Goal: Task Accomplishment & Management: Use online tool/utility

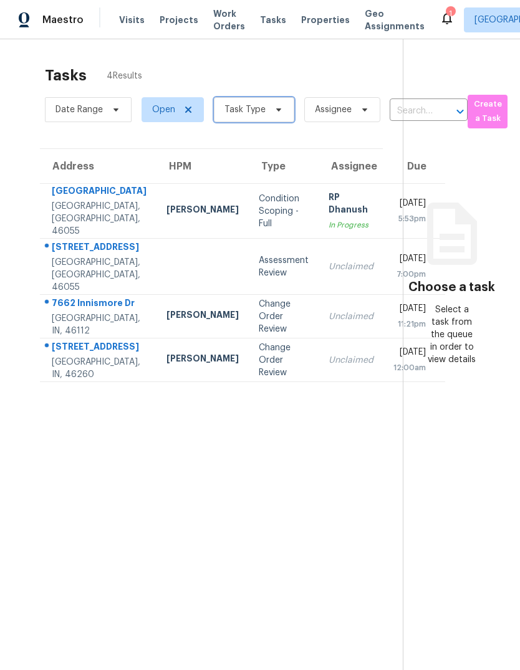
click at [237, 113] on span "Task Type" at bounding box center [244, 109] width 41 height 12
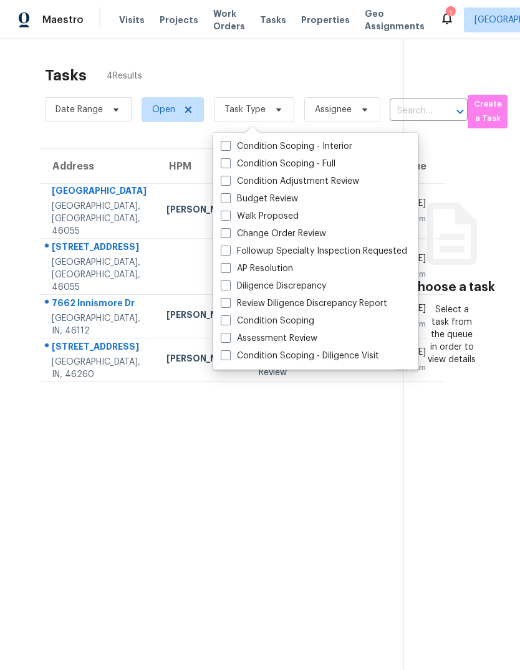
click at [222, 194] on span at bounding box center [226, 198] width 10 height 10
click at [222, 194] on input "Budget Review" at bounding box center [225, 197] width 8 height 8
checkbox input "true"
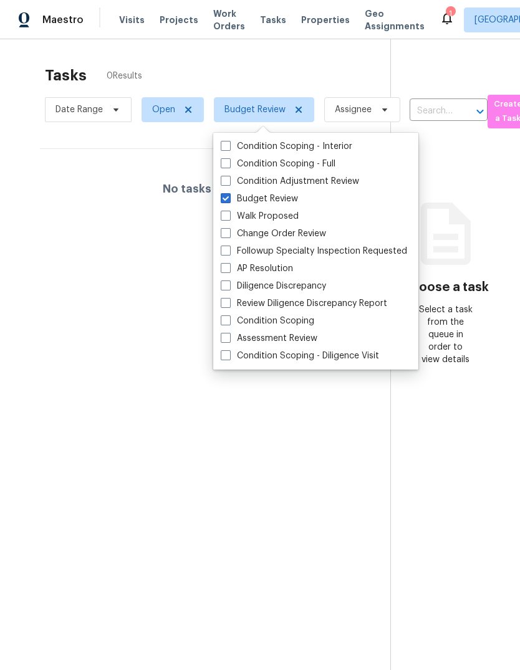
click at [227, 228] on span at bounding box center [226, 233] width 10 height 10
click at [227, 227] on input "Change Order Review" at bounding box center [225, 231] width 8 height 8
checkbox input "true"
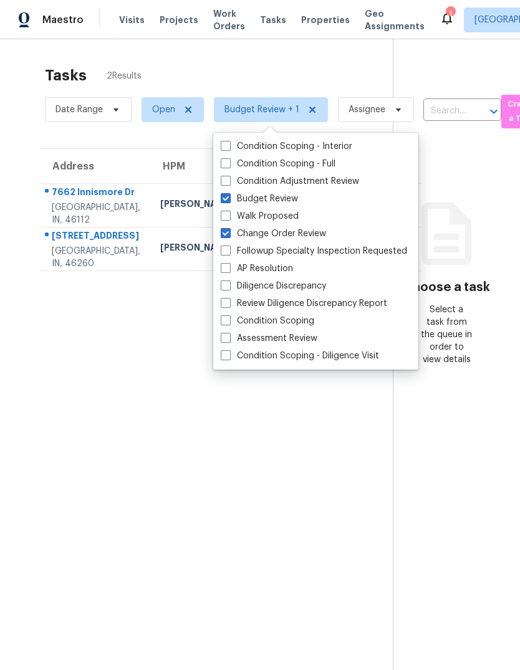
click at [73, 398] on section "Tasks 2 Results Date Range Open Budget Review + 1 Assignee ​ Create a Task Addr…" at bounding box center [206, 384] width 373 height 650
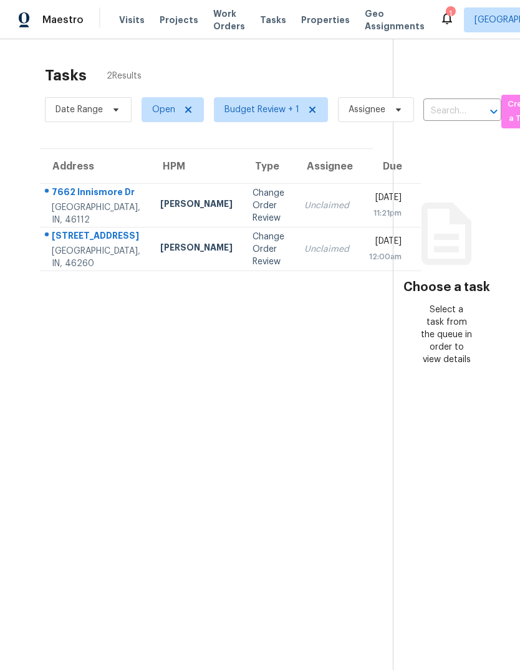
click at [70, 201] on div "7662 Innismore Dr" at bounding box center [96, 194] width 88 height 16
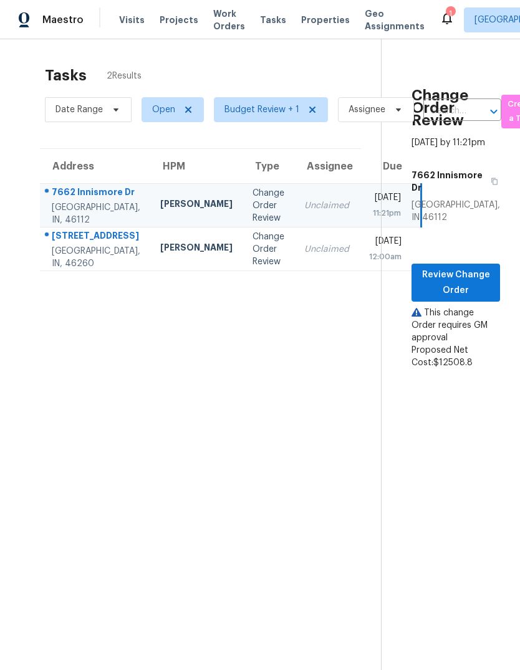
click at [75, 245] on div "7459 Harcourt Rd" at bounding box center [96, 237] width 88 height 16
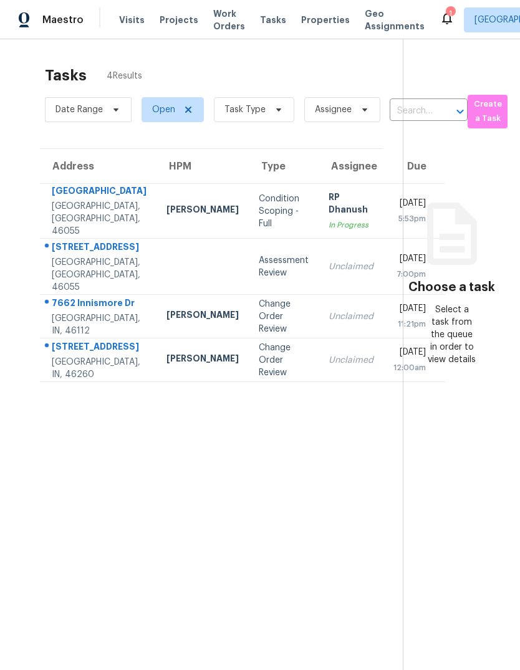
click at [73, 312] on div "7662 Innismore Dr" at bounding box center [99, 305] width 95 height 16
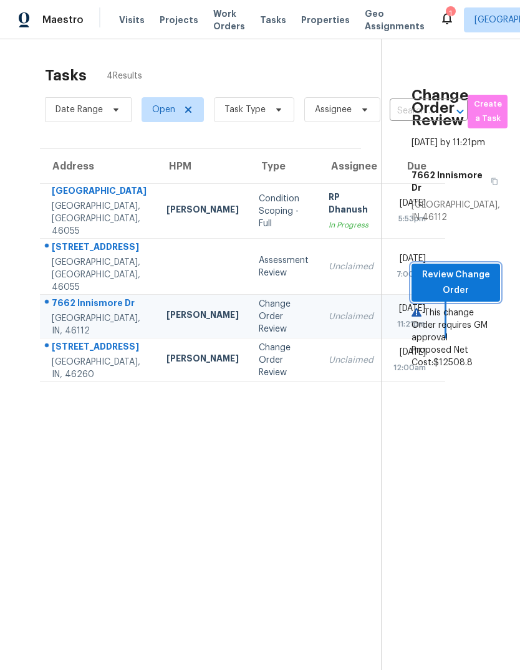
click at [467, 298] on span "Review Change Order" at bounding box center [455, 282] width 69 height 31
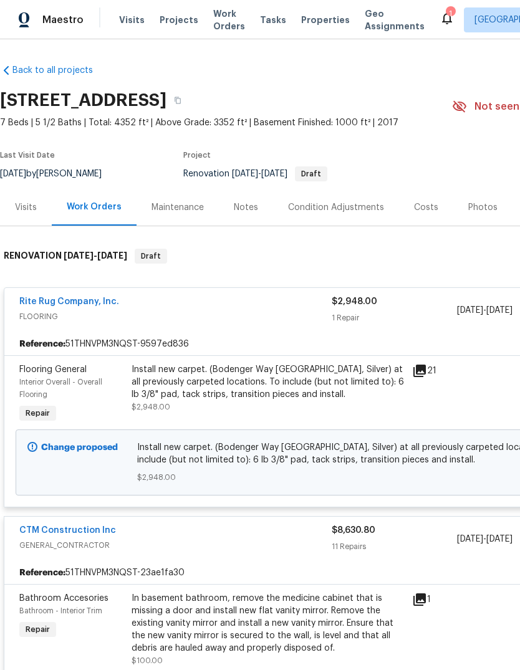
click at [237, 206] on div "Notes" at bounding box center [246, 207] width 24 height 12
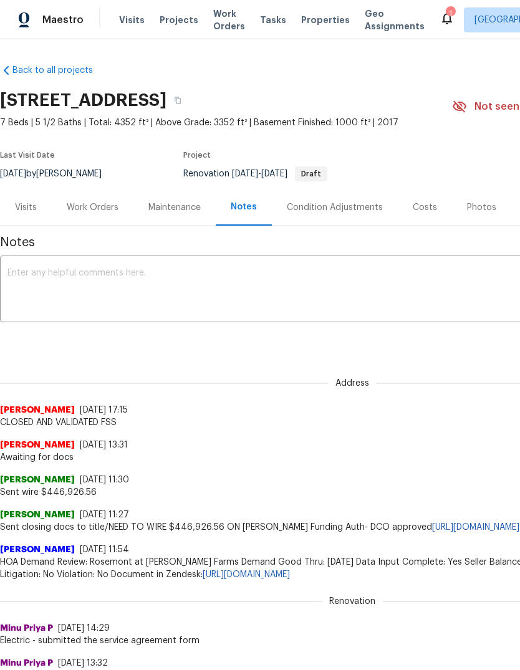
click at [82, 204] on div "Work Orders" at bounding box center [93, 207] width 52 height 12
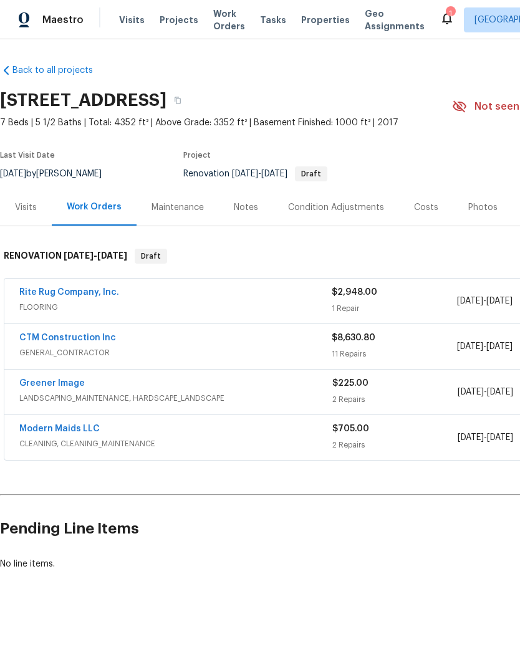
click at [60, 426] on link "Modern Maids LLC" at bounding box center [59, 428] width 80 height 9
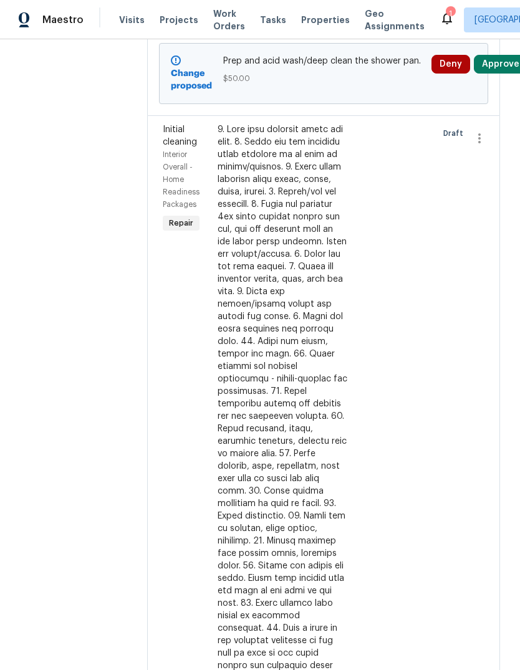
scroll to position [304, 0]
click at [290, 160] on div at bounding box center [282, 422] width 130 height 598
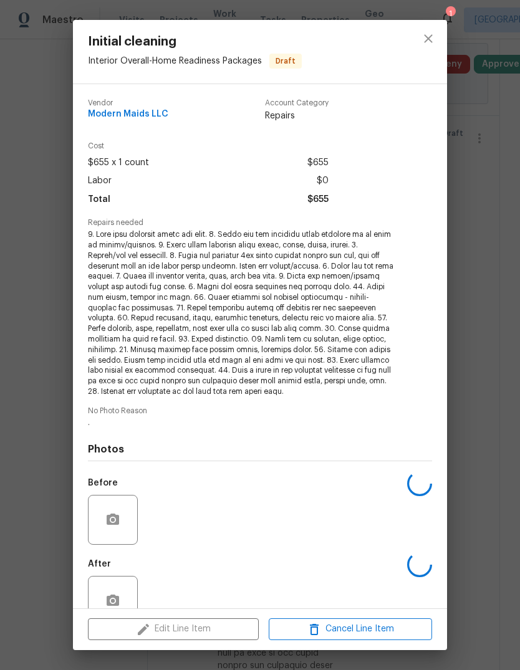
click at [192, 158] on div "$655 x 1 count $655" at bounding box center [208, 163] width 241 height 18
click at [426, 37] on icon "close" at bounding box center [428, 38] width 8 height 8
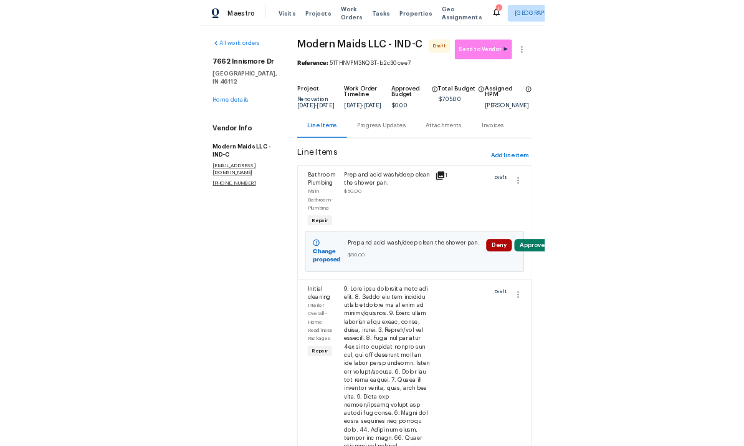
scroll to position [0, 0]
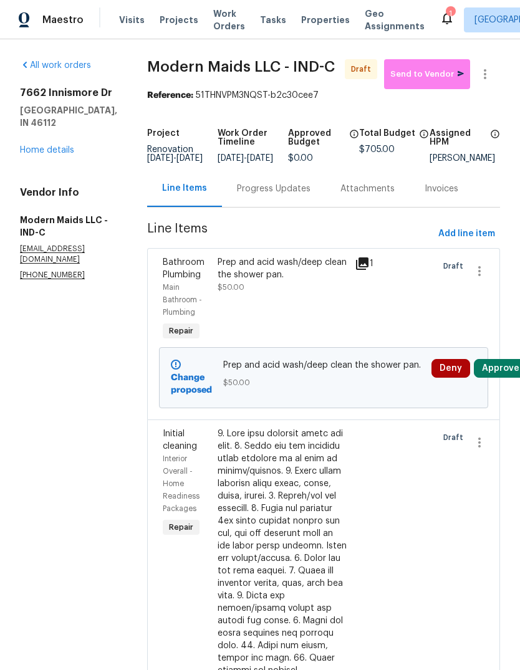
click at [67, 130] on div "7662 Innismore Dr Brownsburg, IN 46112 Home details" at bounding box center [68, 122] width 97 height 70
click at [63, 146] on link "Home details" at bounding box center [47, 150] width 54 height 9
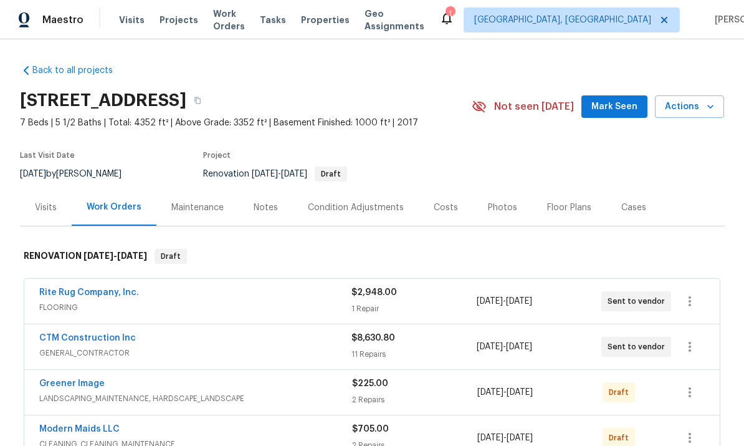
click at [75, 351] on span "GENERAL_CONTRACTOR" at bounding box center [195, 352] width 312 height 12
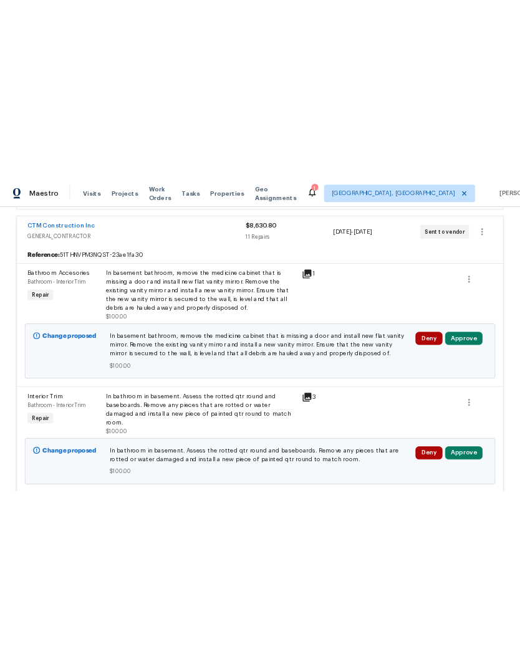
scroll to position [281, 0]
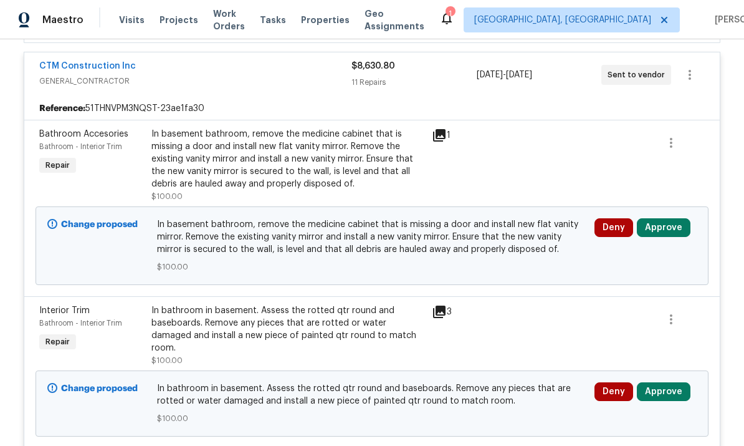
click at [519, 231] on button "Approve" at bounding box center [664, 227] width 54 height 19
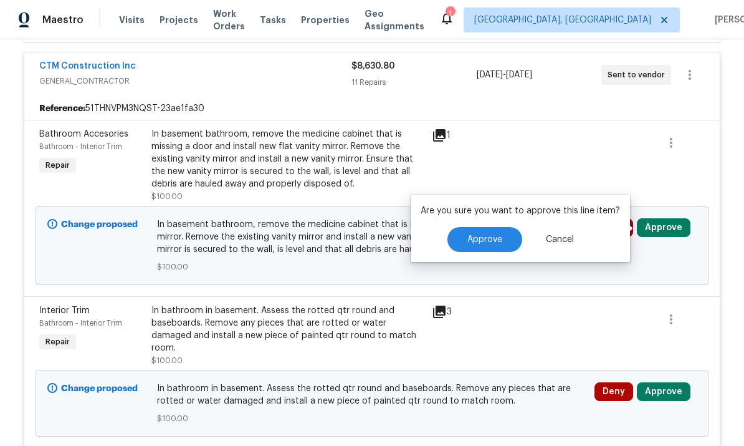
click at [482, 242] on span "Approve" at bounding box center [484, 239] width 35 height 9
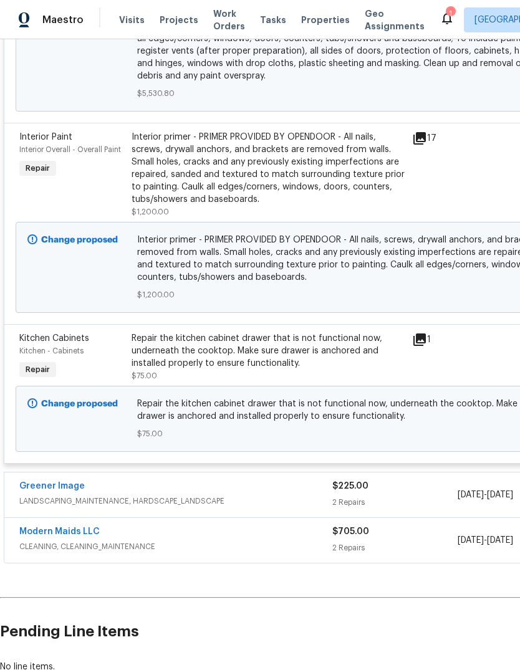
scroll to position [2152, 0]
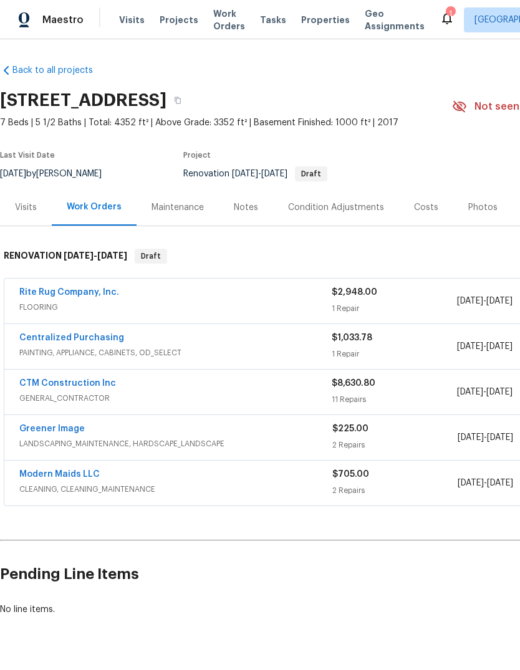
click at [62, 383] on link "CTM Construction Inc" at bounding box center [67, 383] width 97 height 9
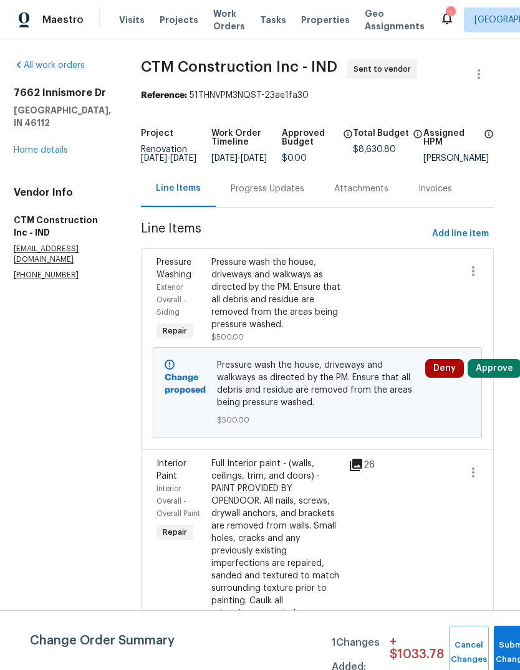
scroll to position [0, 6]
click at [45, 146] on link "Home details" at bounding box center [41, 150] width 54 height 9
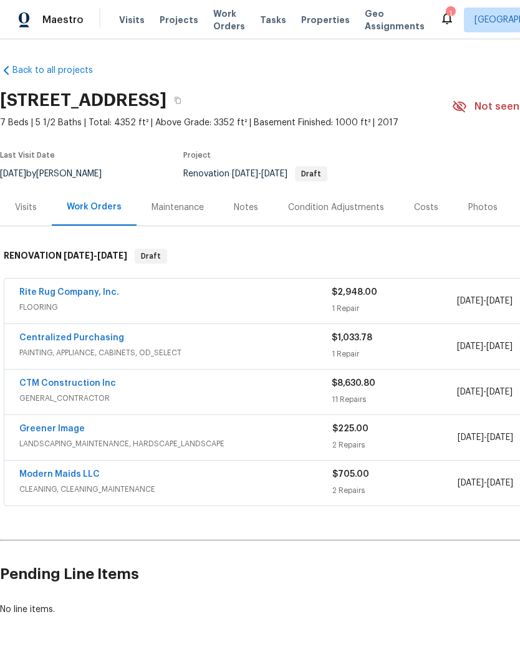
click at [355, 206] on div "Condition Adjustments" at bounding box center [336, 207] width 96 height 12
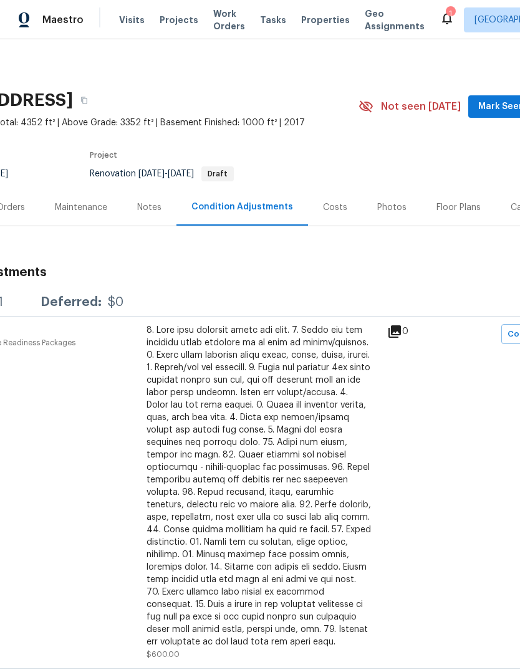
scroll to position [0, 100]
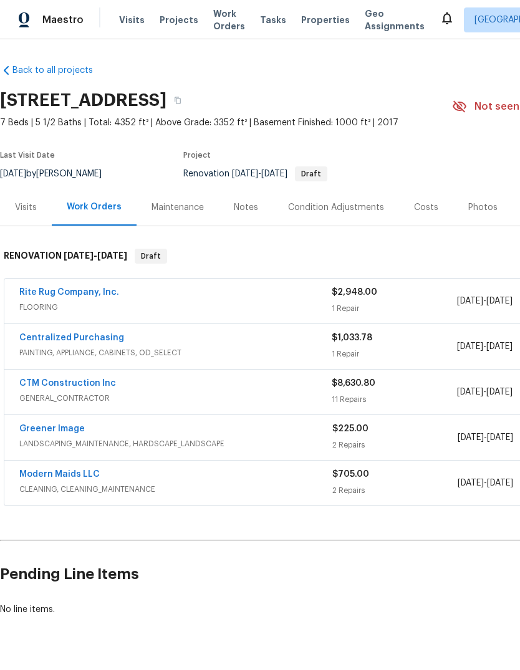
click at [53, 381] on link "CTM Construction Inc" at bounding box center [67, 383] width 97 height 9
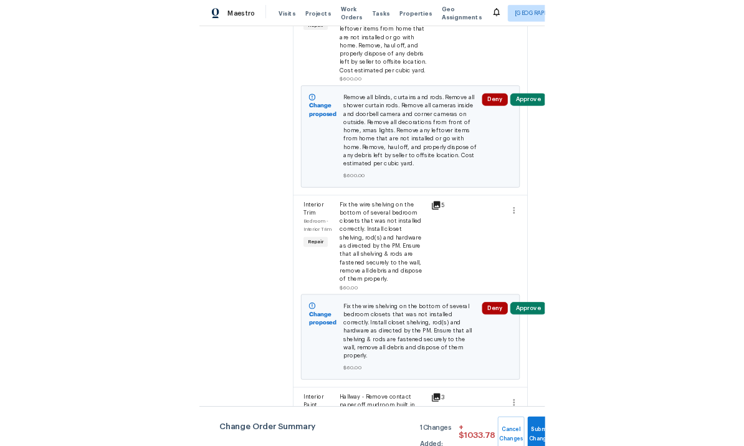
scroll to position [2111, 6]
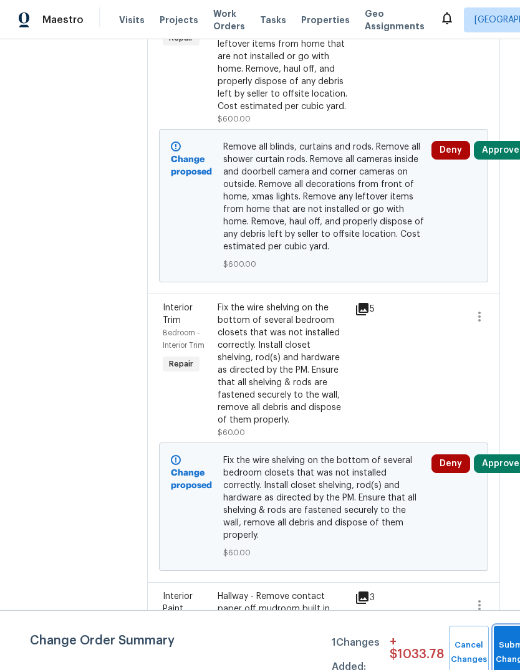
click at [503, 656] on span "Submit Changes" at bounding box center [513, 652] width 27 height 29
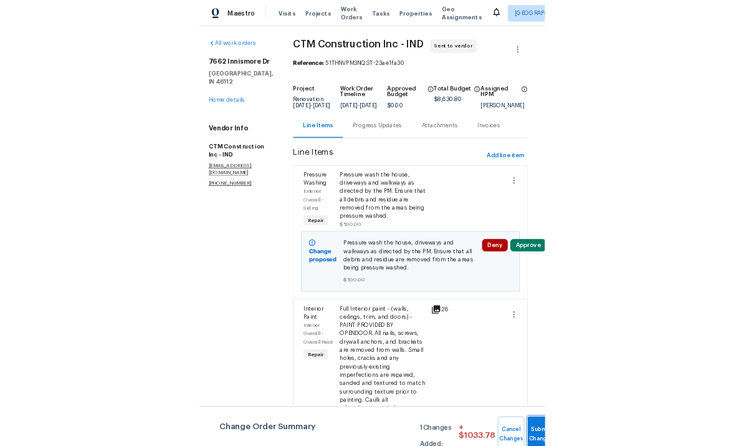
scroll to position [0, 6]
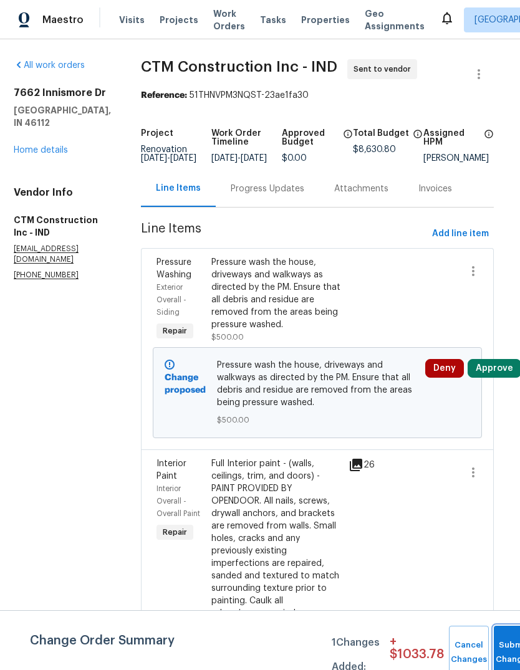
click at [512, 650] on button "Submit Changes" at bounding box center [514, 653] width 40 height 54
click at [475, 68] on icon "button" at bounding box center [478, 74] width 15 height 15
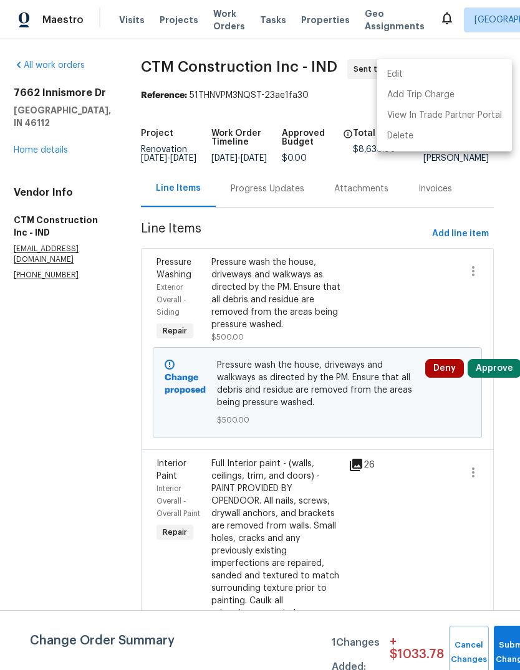
click at [85, 466] on div at bounding box center [260, 335] width 520 height 670
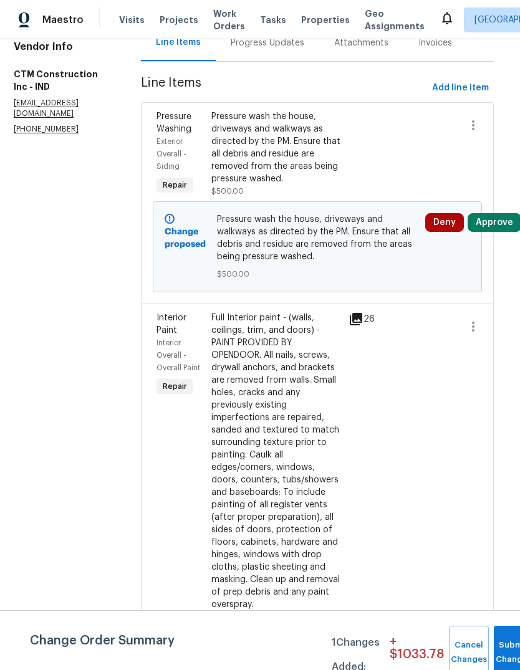
scroll to position [146, 6]
click at [505, 631] on button "Submit Changes" at bounding box center [514, 653] width 40 height 54
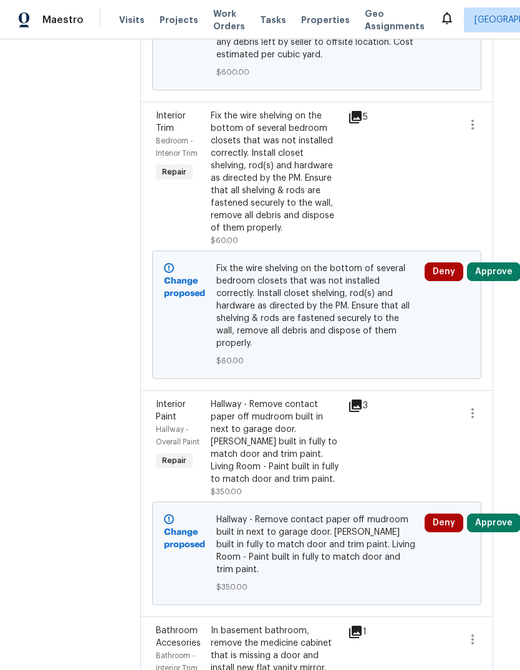
scroll to position [2290, 6]
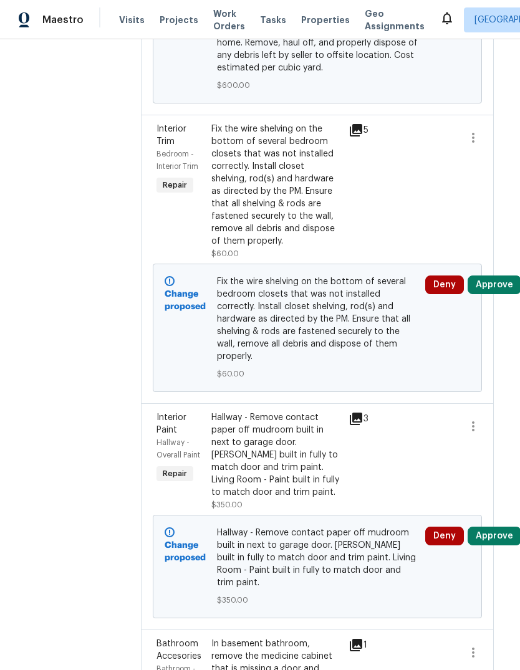
click at [502, 294] on button "Approve" at bounding box center [494, 284] width 54 height 19
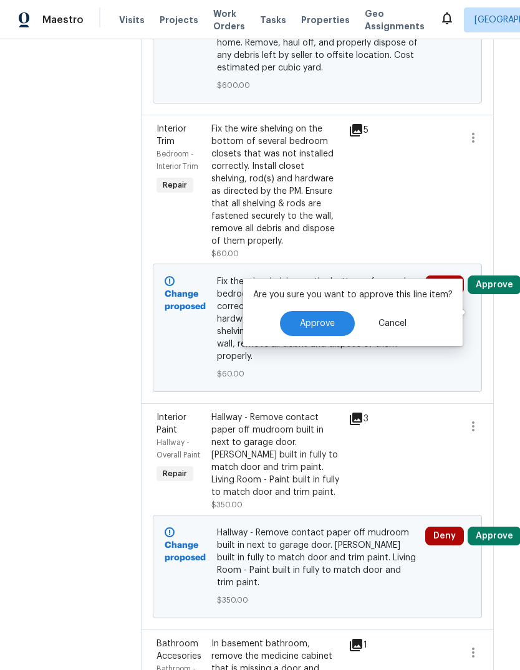
click at [333, 323] on button "Approve" at bounding box center [317, 323] width 75 height 25
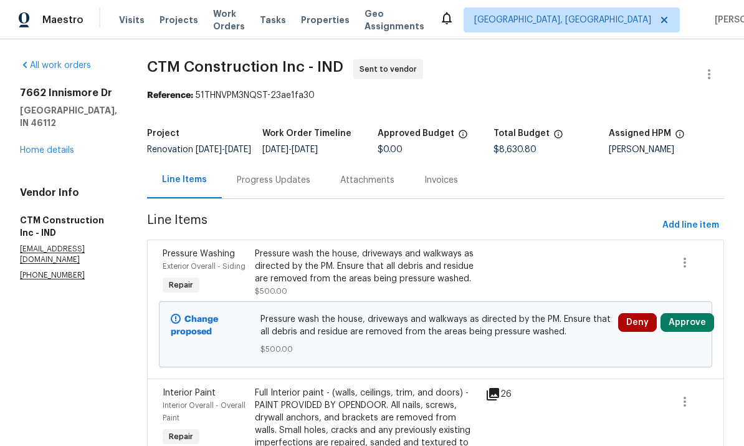
scroll to position [0, 0]
click at [53, 146] on link "Home details" at bounding box center [47, 150] width 54 height 9
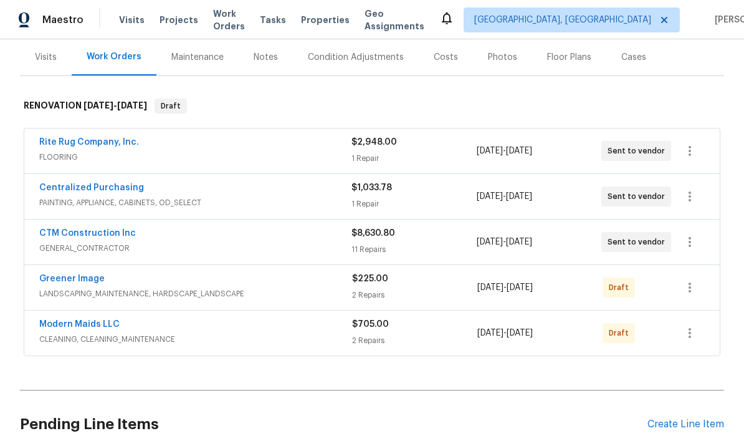
scroll to position [158, 0]
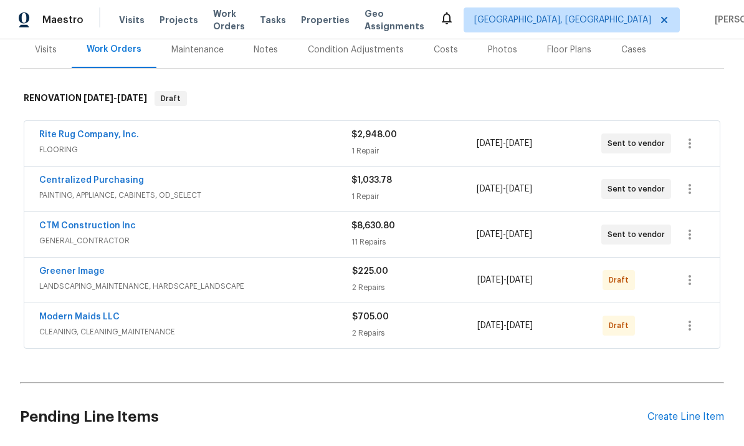
click at [96, 228] on link "CTM Construction Inc" at bounding box center [87, 225] width 97 height 9
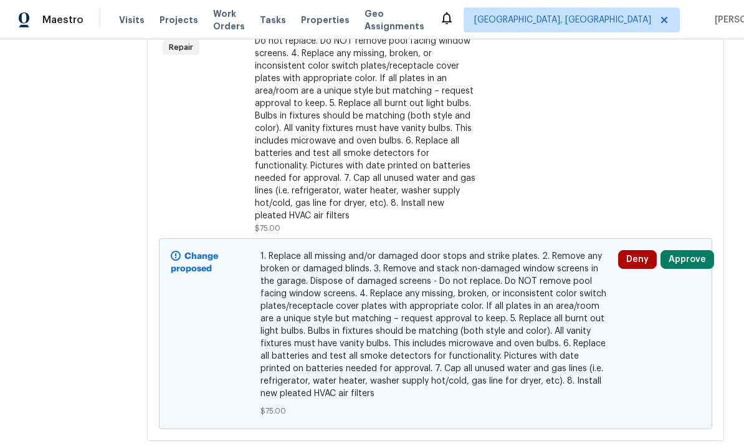
scroll to position [2287, 0]
click at [519, 269] on button "Approve" at bounding box center [688, 259] width 54 height 19
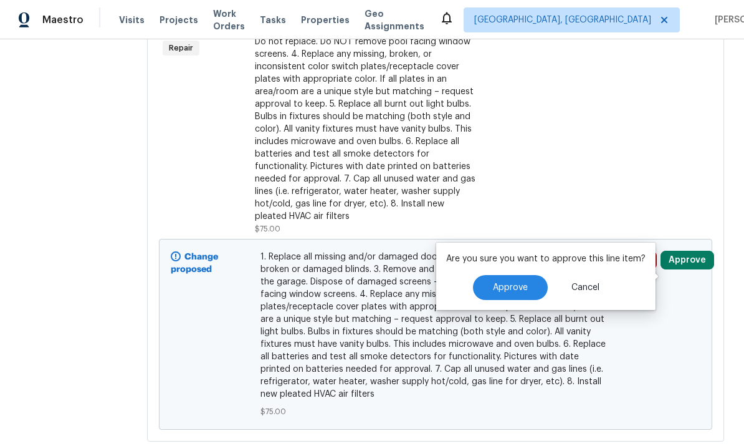
click at [519, 290] on button "Approve" at bounding box center [510, 287] width 75 height 25
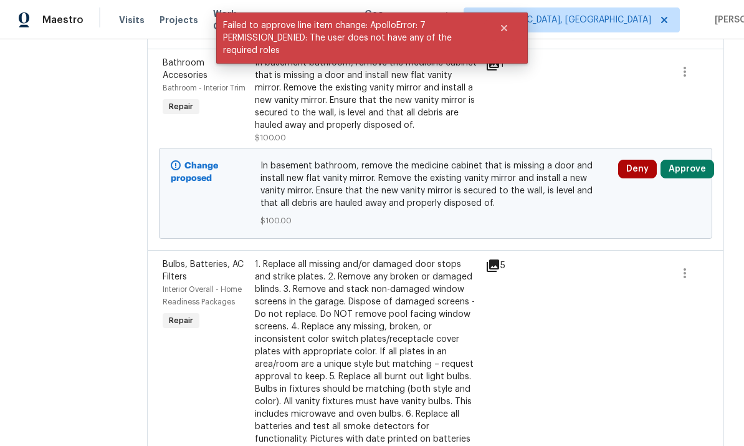
scroll to position [2014, 0]
click at [519, 179] on button "Approve" at bounding box center [688, 169] width 54 height 19
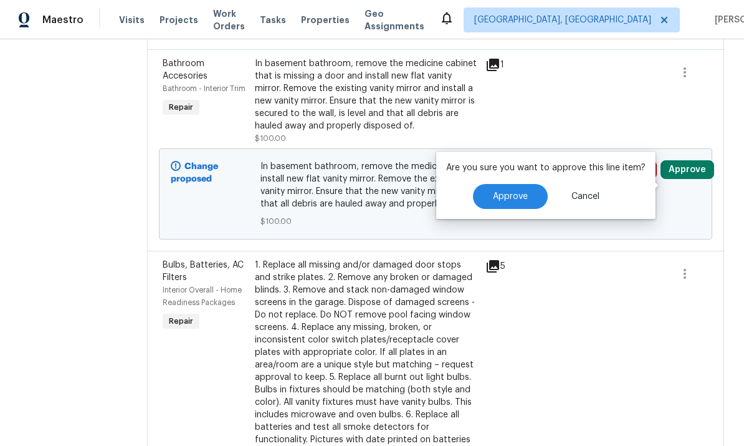
click at [519, 197] on span "Approve" at bounding box center [510, 196] width 35 height 9
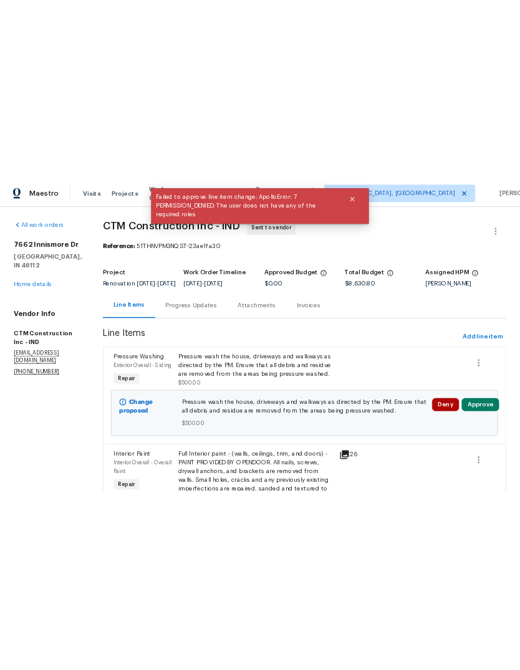
scroll to position [0, 0]
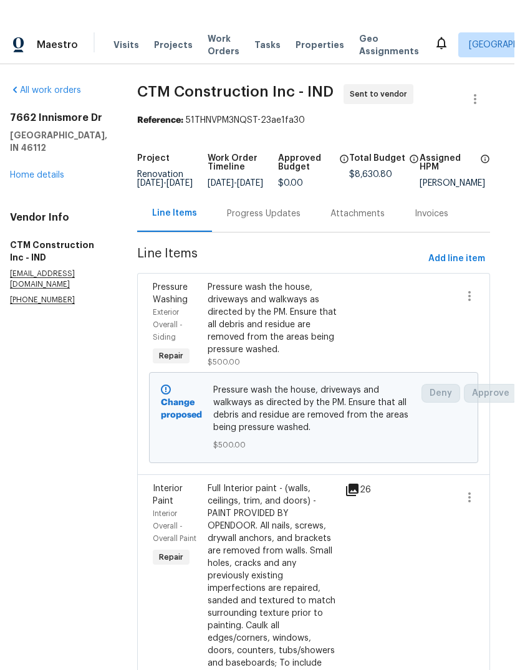
scroll to position [7, 0]
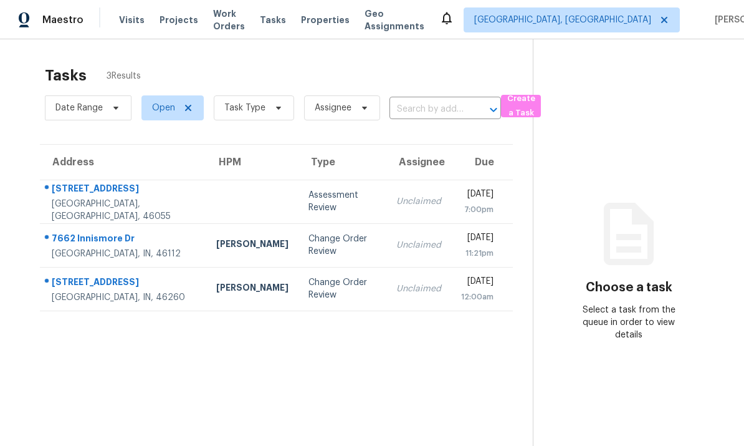
click at [89, 239] on div "7662 Innismore Dr" at bounding box center [124, 240] width 145 height 16
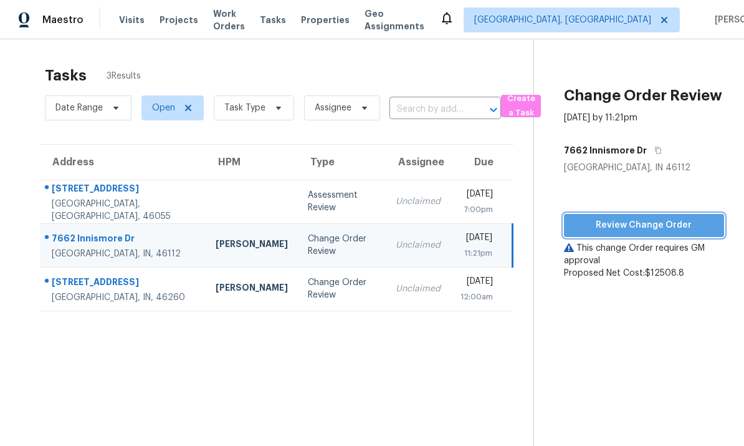
click at [642, 226] on span "Review Change Order" at bounding box center [644, 225] width 140 height 16
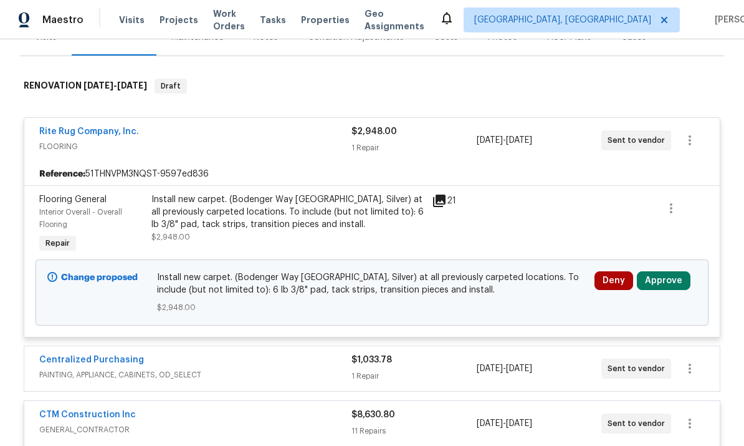
scroll to position [195, 0]
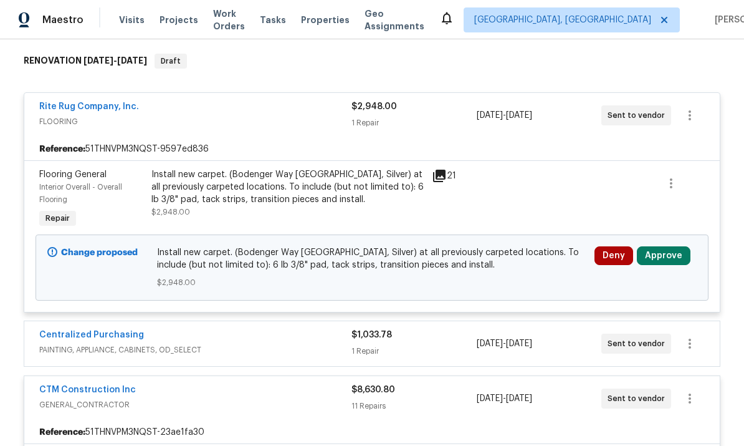
click at [669, 253] on button "Approve" at bounding box center [664, 255] width 54 height 19
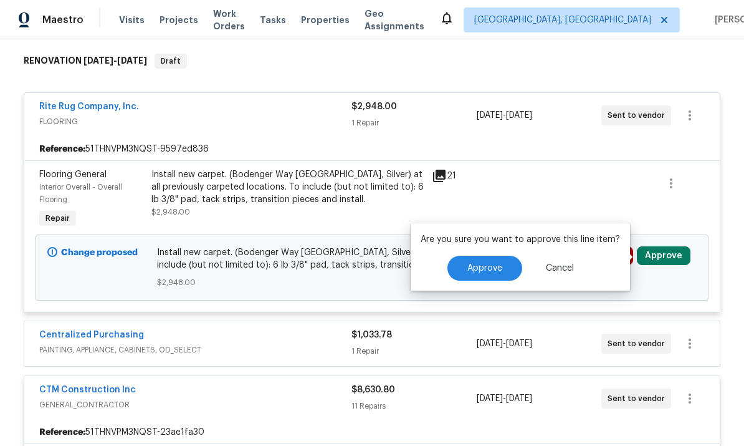
click at [487, 268] on span "Approve" at bounding box center [484, 268] width 35 height 9
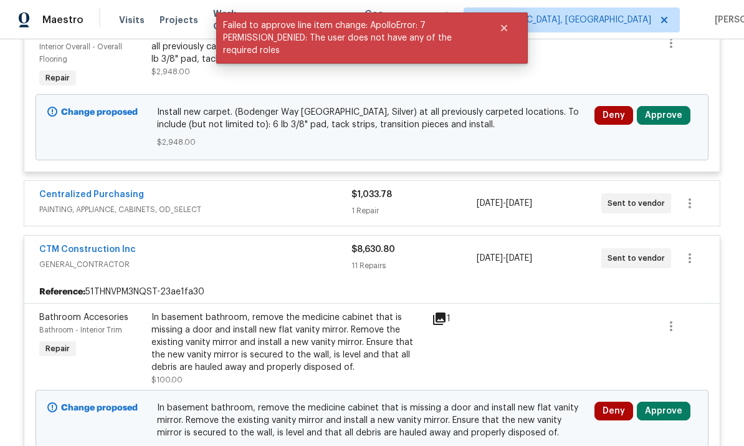
scroll to position [336, 0]
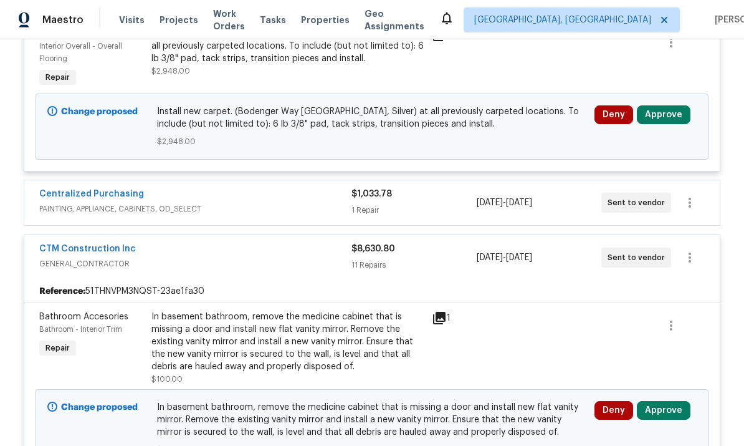
click at [170, 191] on div "Centralized Purchasing" at bounding box center [195, 195] width 312 height 15
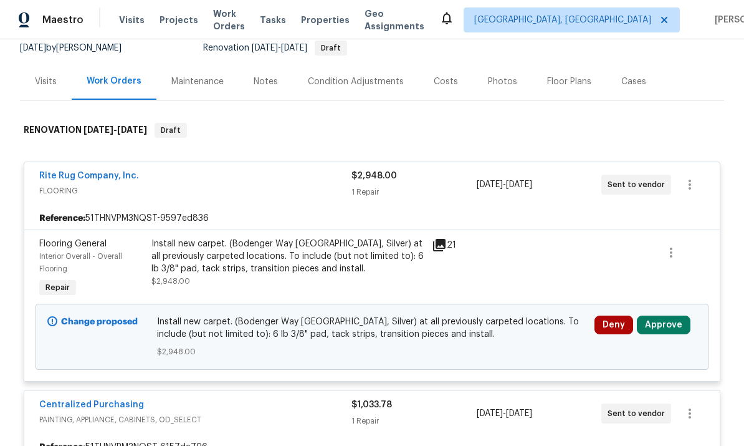
scroll to position [126, 0]
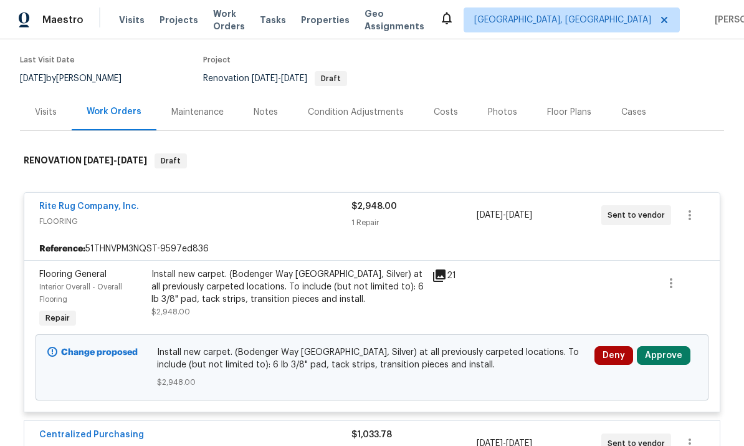
scroll to position [131, 0]
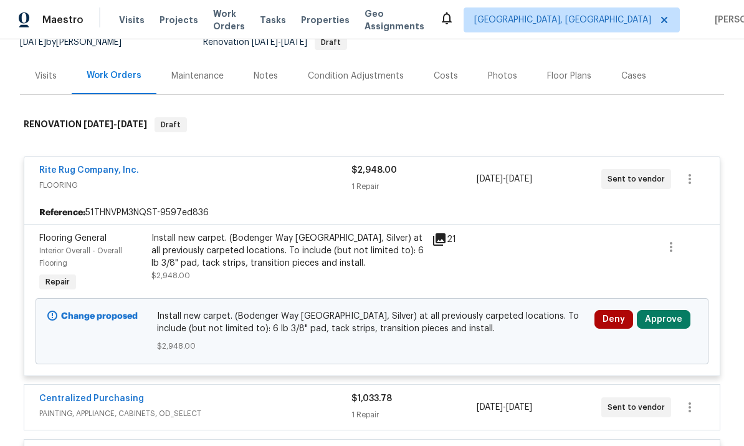
click at [661, 315] on button "Approve" at bounding box center [664, 319] width 54 height 19
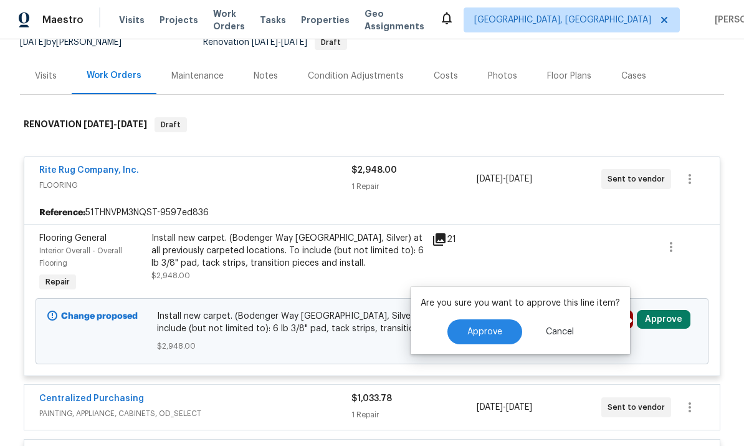
click at [487, 330] on span "Approve" at bounding box center [484, 331] width 35 height 9
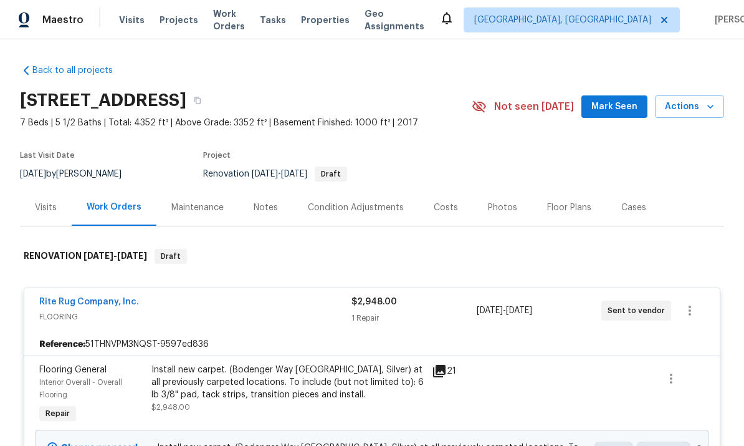
click at [159, 305] on div "Rite Rug Company, Inc." at bounding box center [195, 302] width 312 height 15
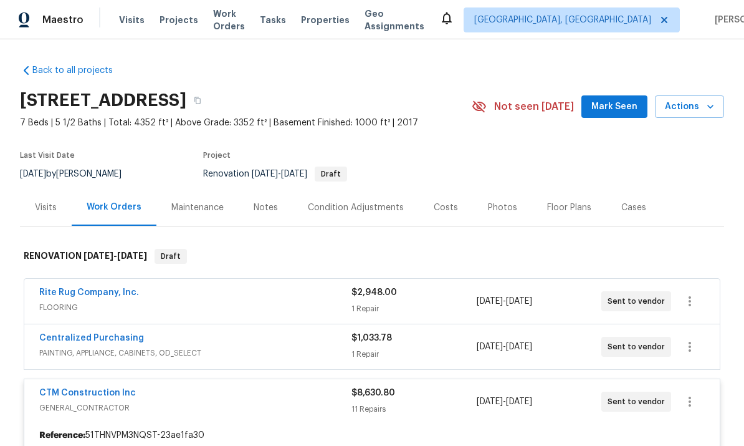
click at [79, 290] on link "Rite Rug Company, Inc." at bounding box center [89, 292] width 100 height 9
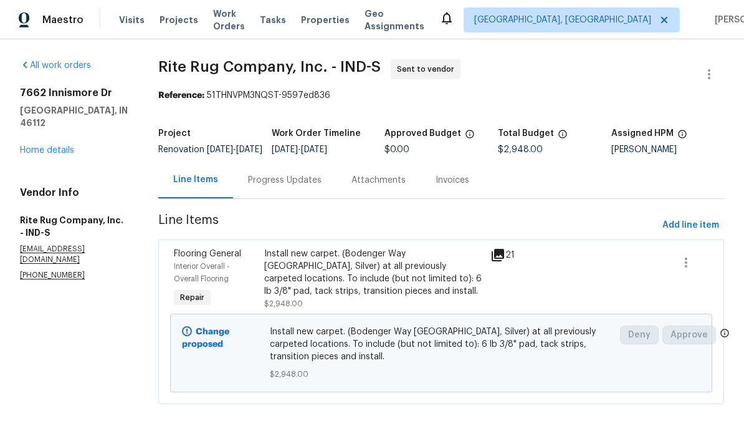
scroll to position [3, 0]
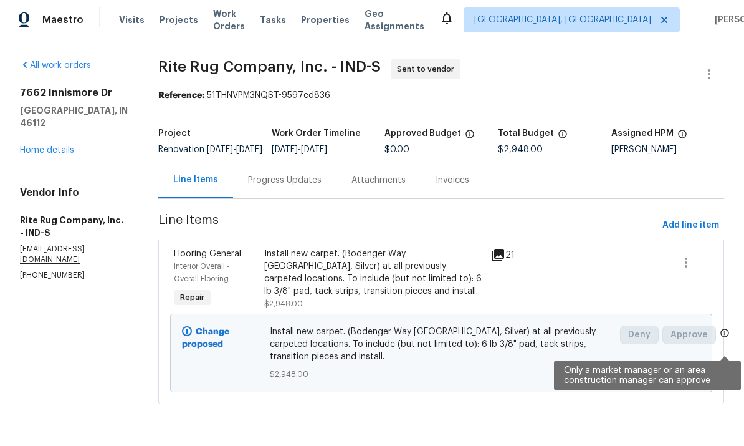
click at [725, 338] on icon at bounding box center [725, 333] width 10 height 10
click at [728, 336] on icon at bounding box center [725, 332] width 8 height 8
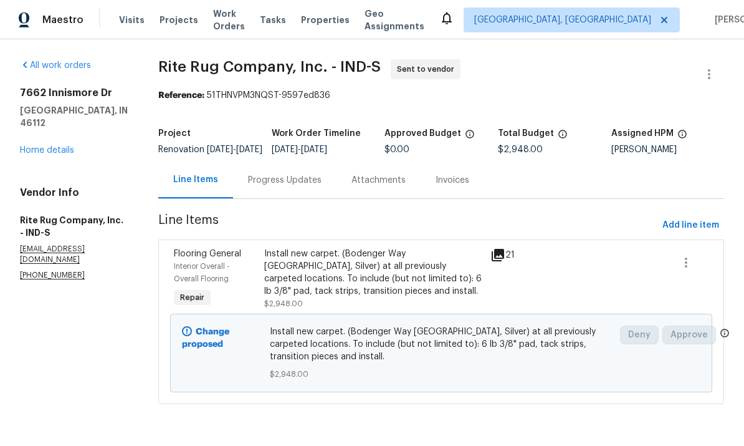
scroll to position [3, 0]
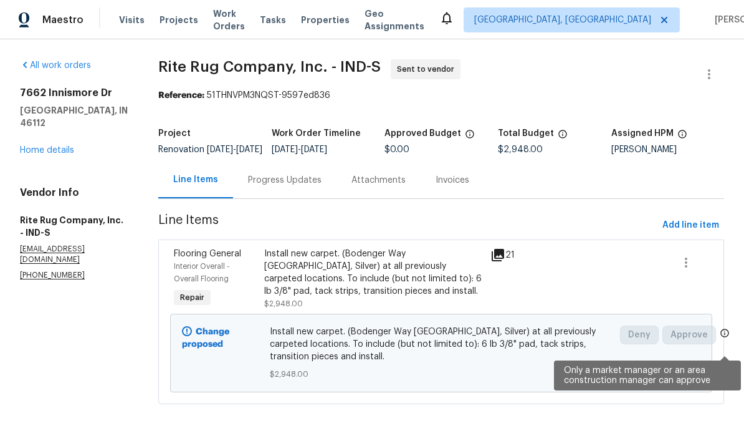
click at [727, 341] on span at bounding box center [725, 334] width 10 height 13
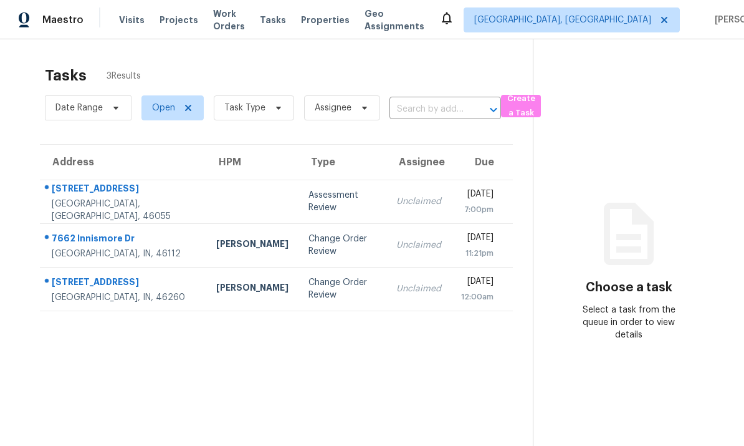
click at [67, 239] on div "7662 Innismore Dr" at bounding box center [124, 240] width 145 height 16
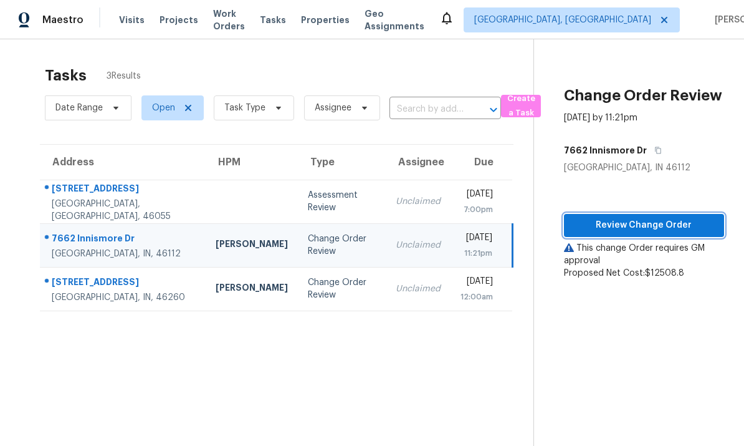
click at [677, 224] on span "Review Change Order" at bounding box center [644, 225] width 140 height 16
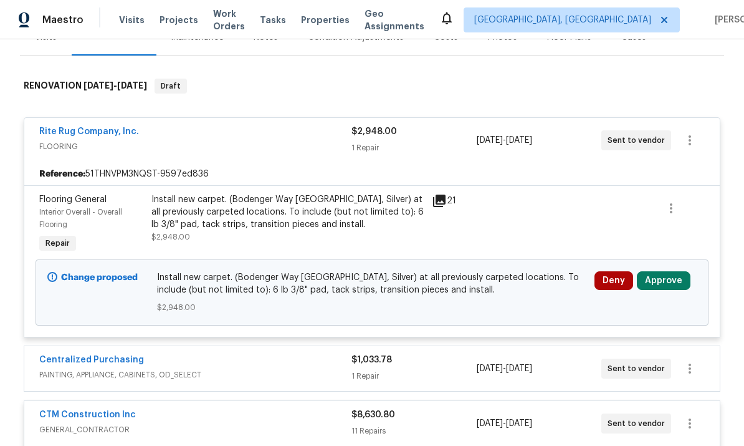
scroll to position [169, 0]
click at [670, 289] on button "Approve" at bounding box center [664, 281] width 54 height 19
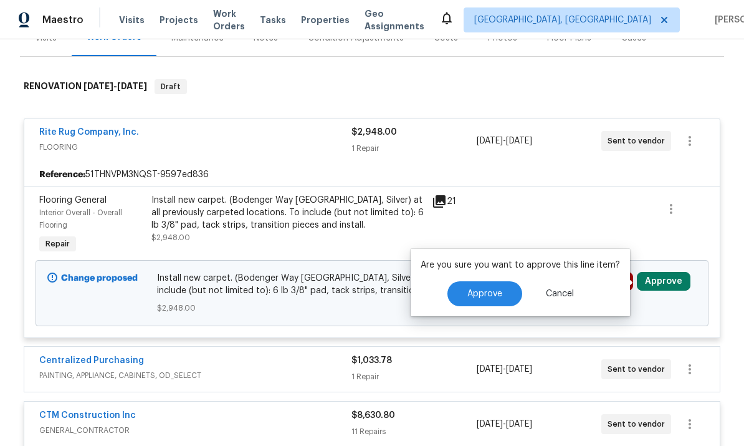
click at [511, 295] on button "Approve" at bounding box center [484, 293] width 75 height 25
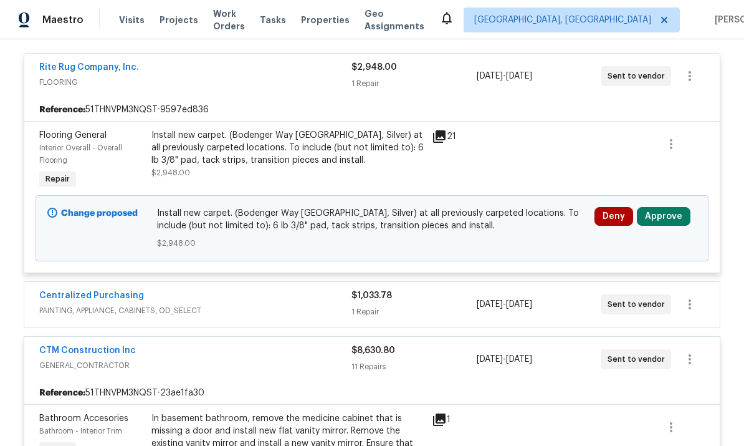
scroll to position [235, 0]
click at [81, 295] on link "Centralized Purchasing" at bounding box center [91, 294] width 105 height 9
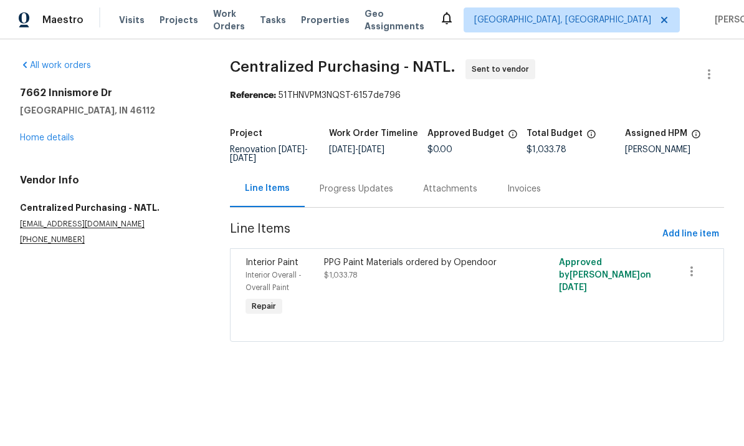
click at [40, 140] on link "Home details" at bounding box center [47, 137] width 54 height 9
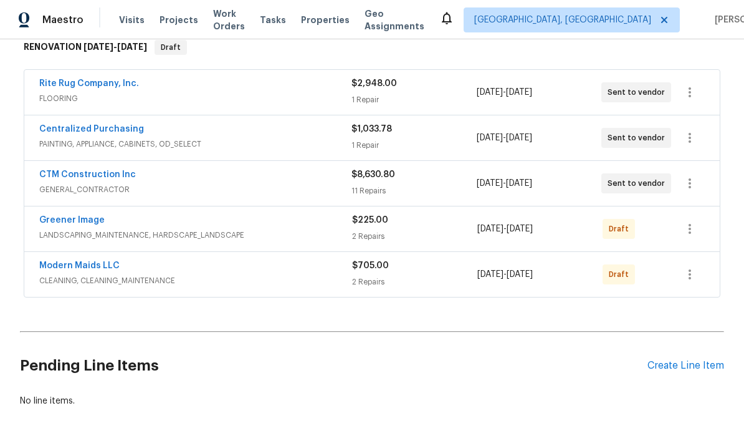
scroll to position [208, 0]
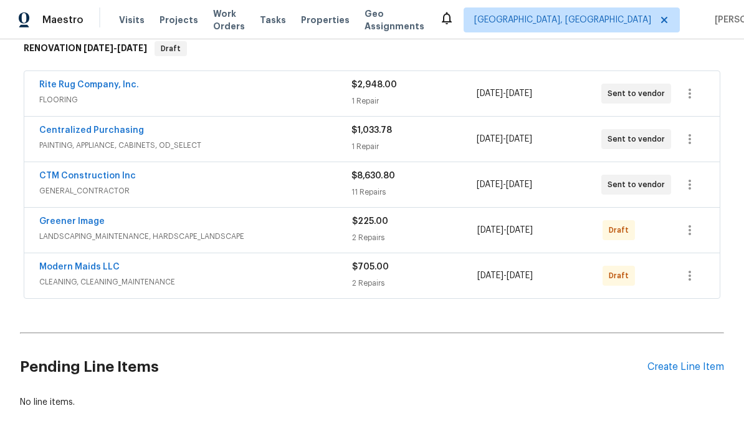
click at [58, 173] on link "CTM Construction Inc" at bounding box center [87, 175] width 97 height 9
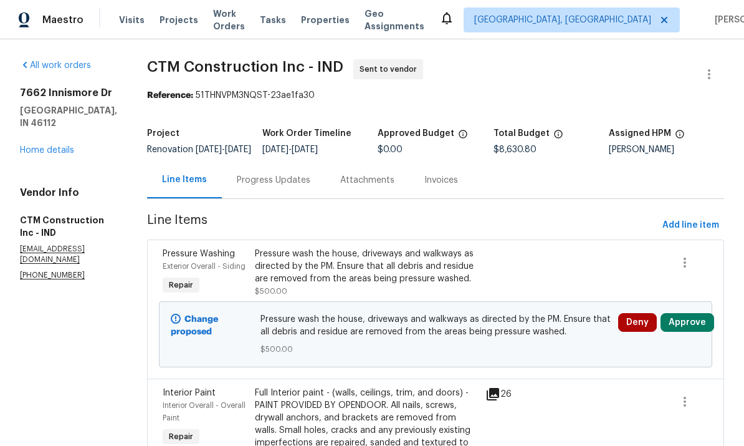
click at [689, 328] on button "Approve" at bounding box center [688, 322] width 54 height 19
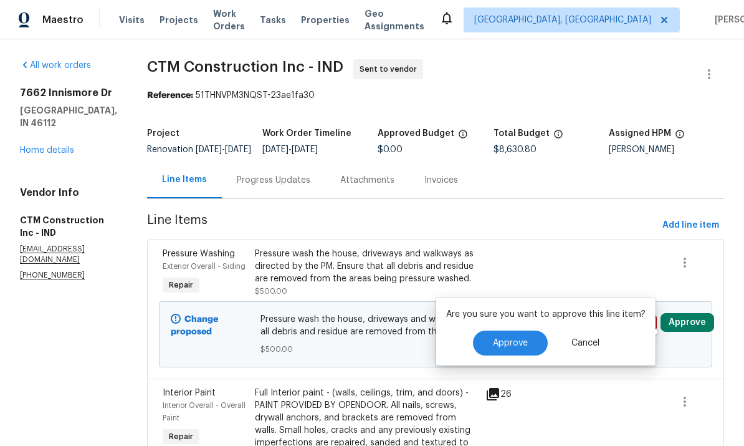
click at [523, 341] on span "Approve" at bounding box center [510, 342] width 35 height 9
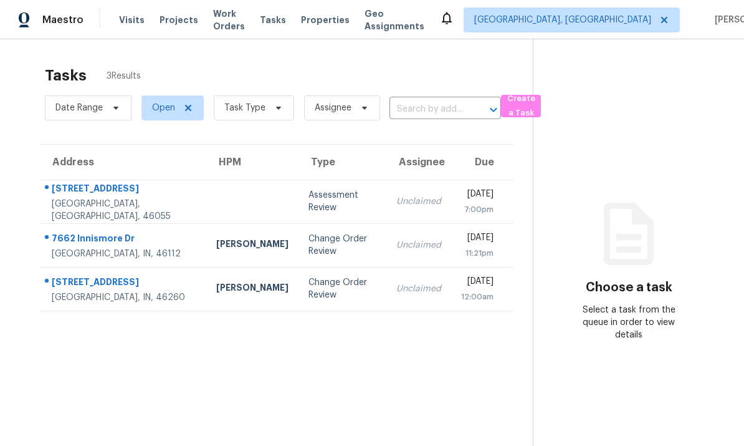
click at [64, 236] on div "7662 Innismore Dr" at bounding box center [124, 240] width 145 height 16
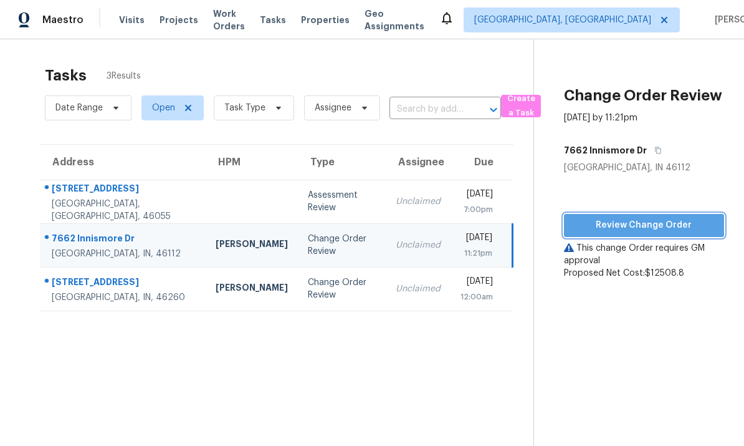
click at [639, 232] on span "Review Change Order" at bounding box center [644, 225] width 140 height 16
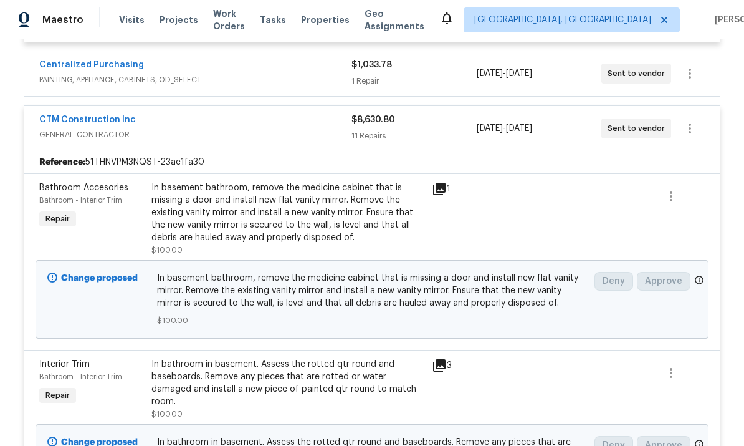
scroll to position [464, 0]
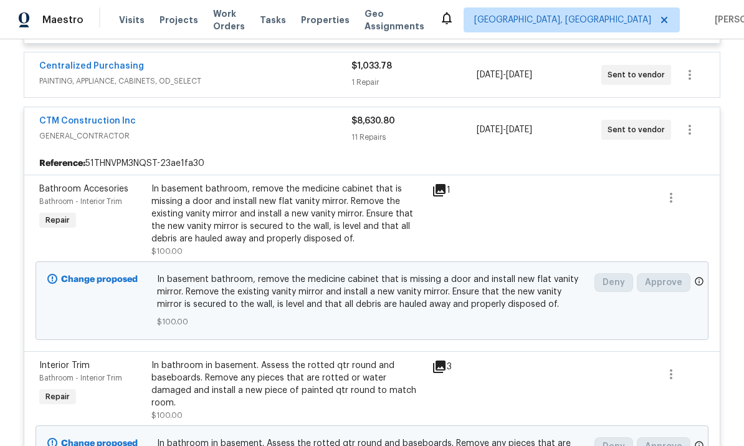
click at [77, 137] on span "GENERAL_CONTRACTOR" at bounding box center [195, 136] width 312 height 12
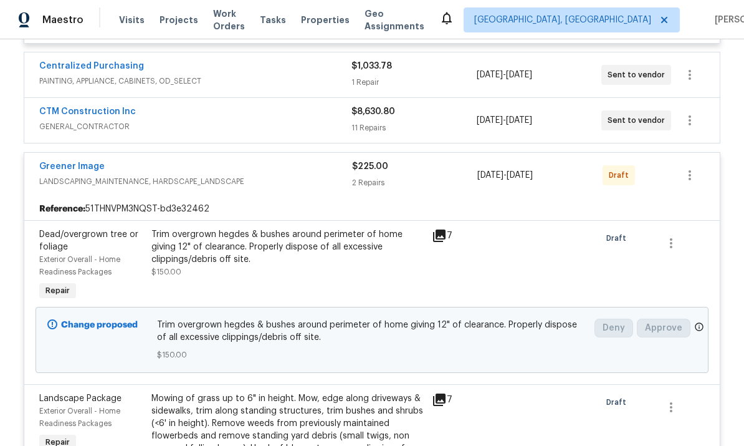
click at [53, 113] on link "CTM Construction Inc" at bounding box center [87, 111] width 97 height 9
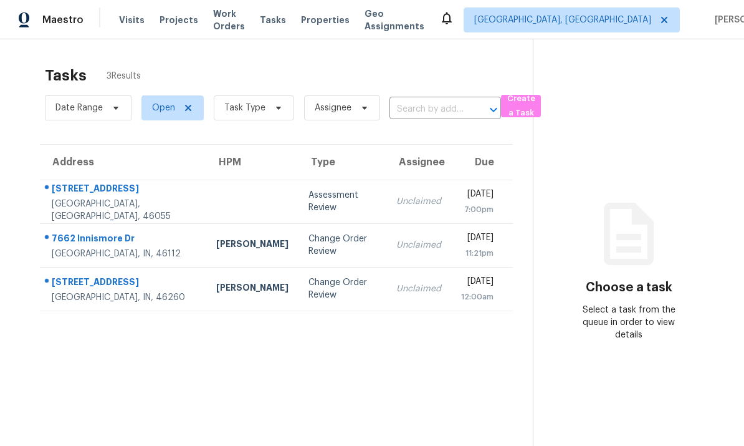
click at [77, 282] on div "[STREET_ADDRESS]" at bounding box center [124, 283] width 145 height 16
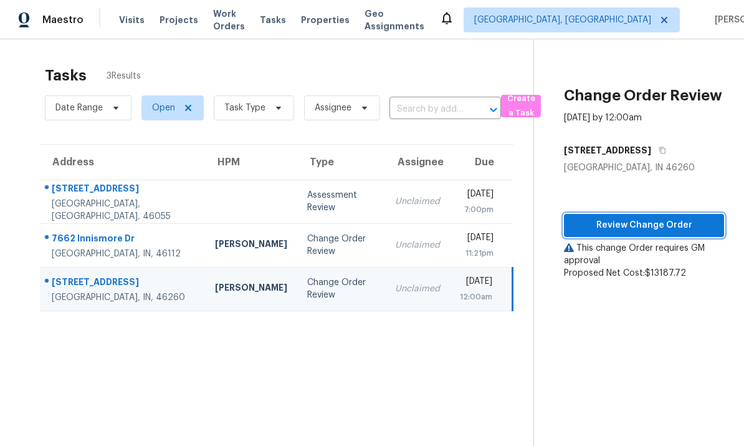
click at [679, 229] on span "Review Change Order" at bounding box center [644, 225] width 140 height 16
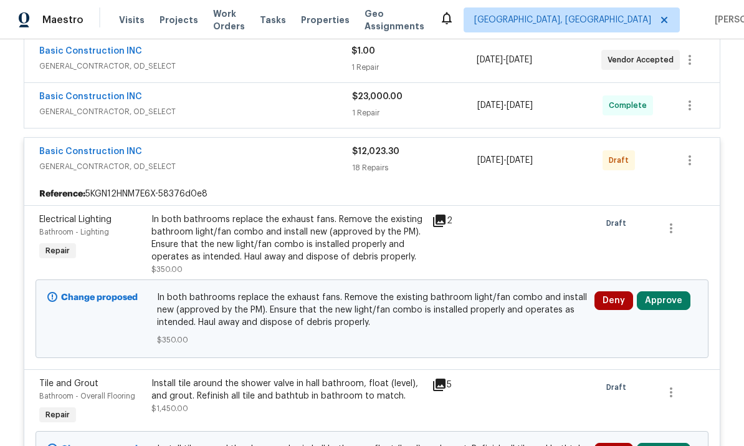
scroll to position [246, 0]
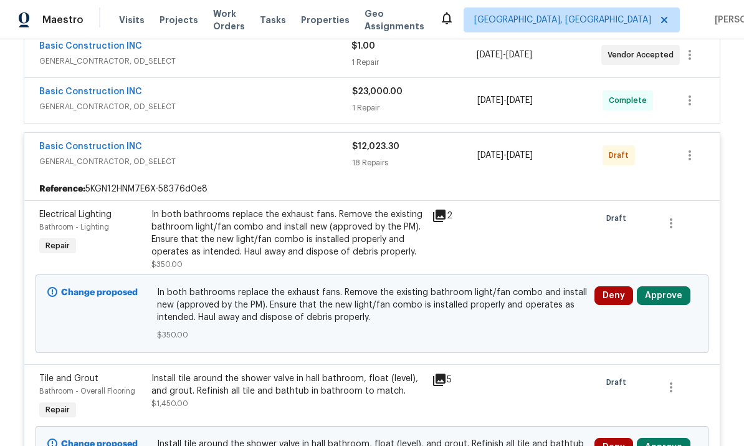
click at [672, 297] on button "Approve" at bounding box center [664, 295] width 54 height 19
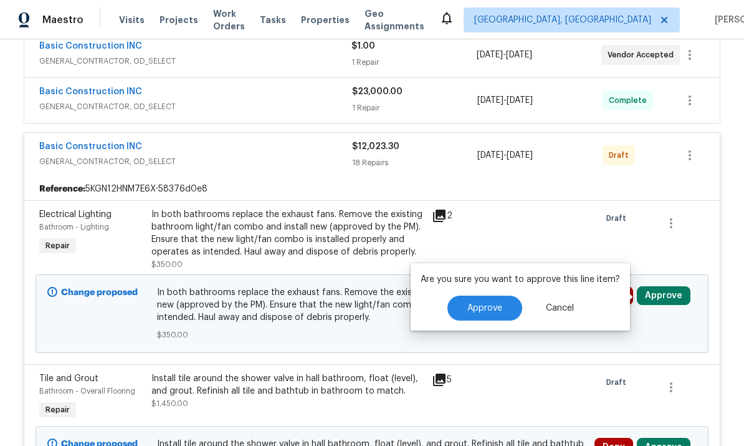
click at [497, 318] on button "Approve" at bounding box center [484, 307] width 75 height 25
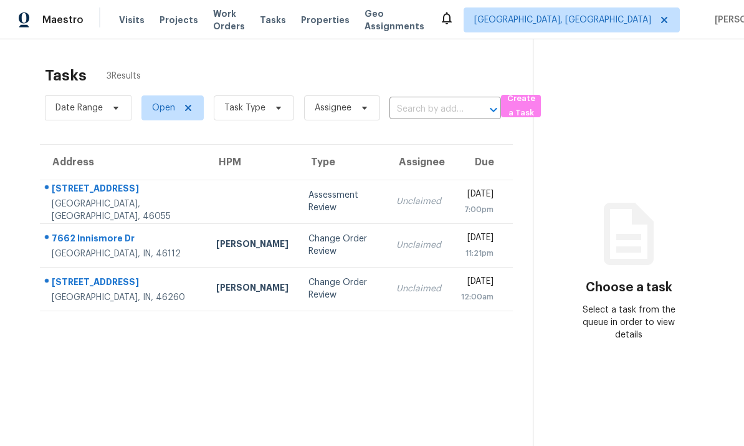
click at [91, 242] on div "7662 Innismore Dr" at bounding box center [124, 240] width 145 height 16
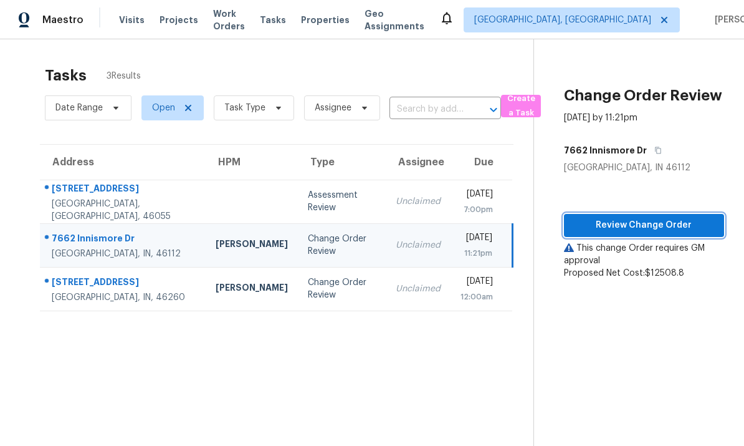
click at [652, 224] on span "Review Change Order" at bounding box center [644, 225] width 140 height 16
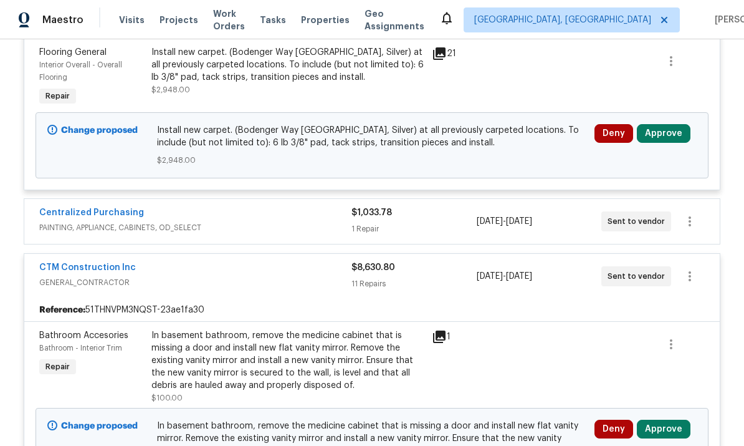
scroll to position [315, 0]
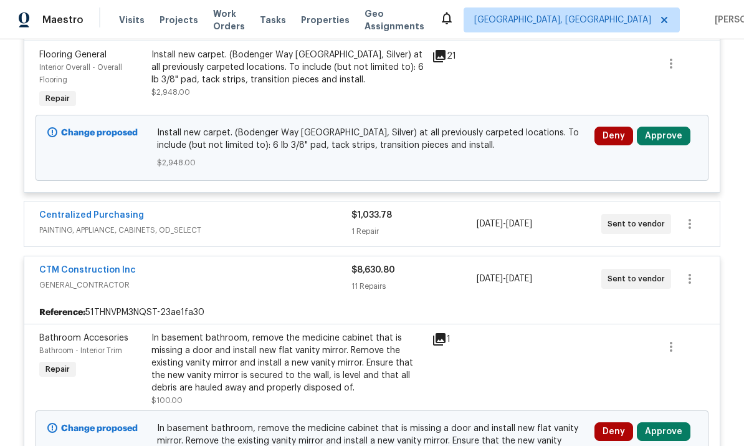
click at [667, 132] on button "Approve" at bounding box center [664, 135] width 54 height 19
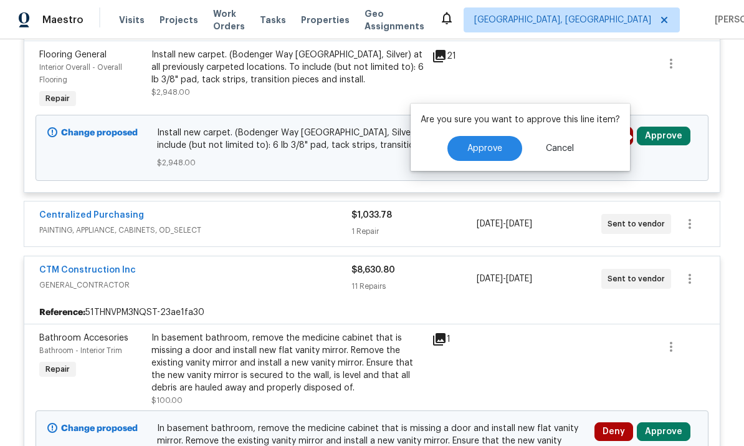
click at [482, 149] on span "Approve" at bounding box center [484, 148] width 35 height 9
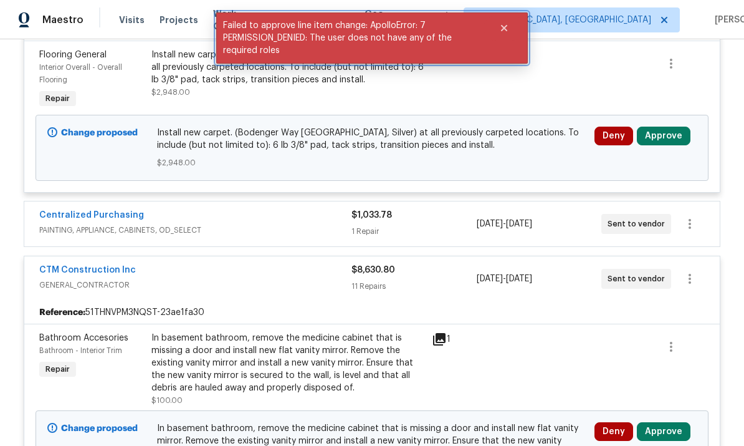
click at [510, 33] on button "Close" at bounding box center [504, 28] width 41 height 25
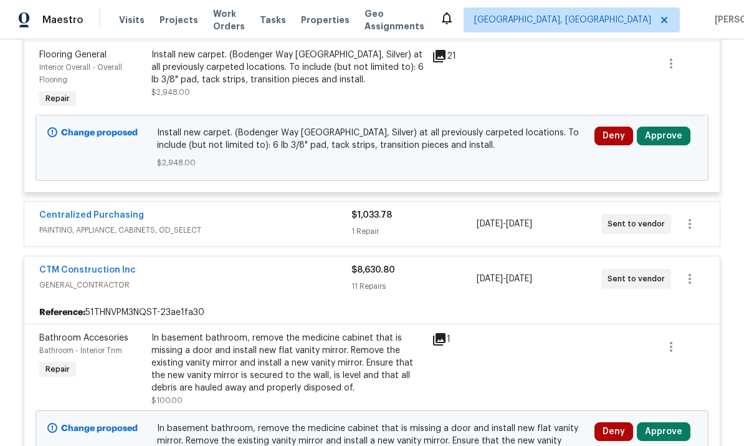
click at [61, 274] on link "CTM Construction Inc" at bounding box center [87, 269] width 97 height 9
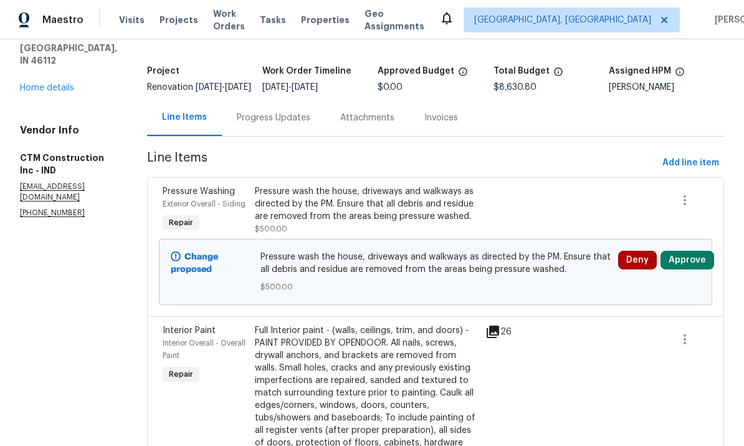
scroll to position [69, 0]
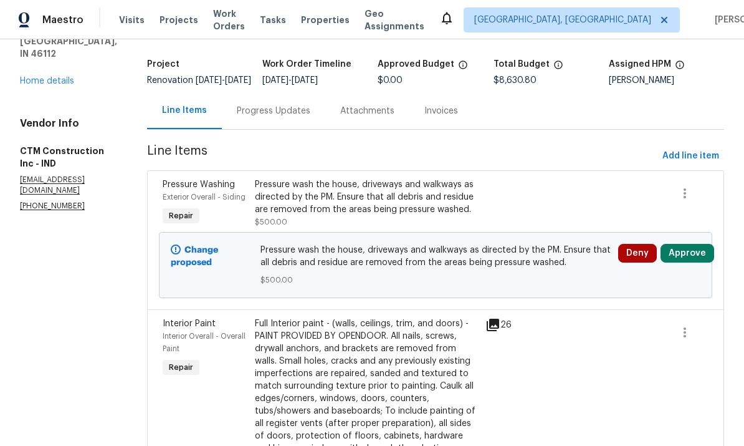
click at [686, 262] on button "Approve" at bounding box center [688, 253] width 54 height 19
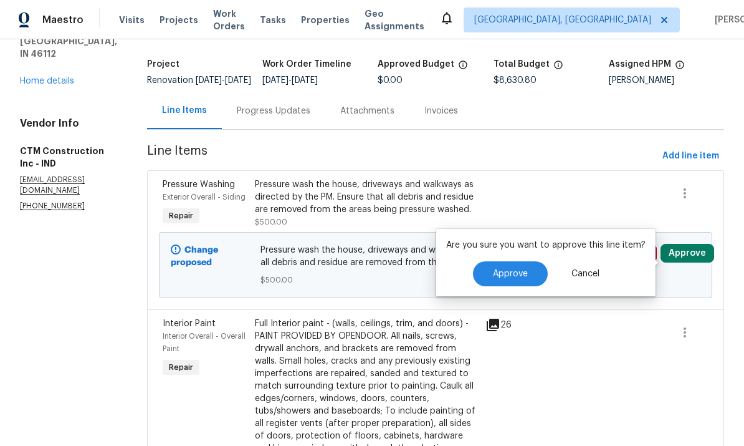
click at [522, 275] on span "Approve" at bounding box center [510, 273] width 35 height 9
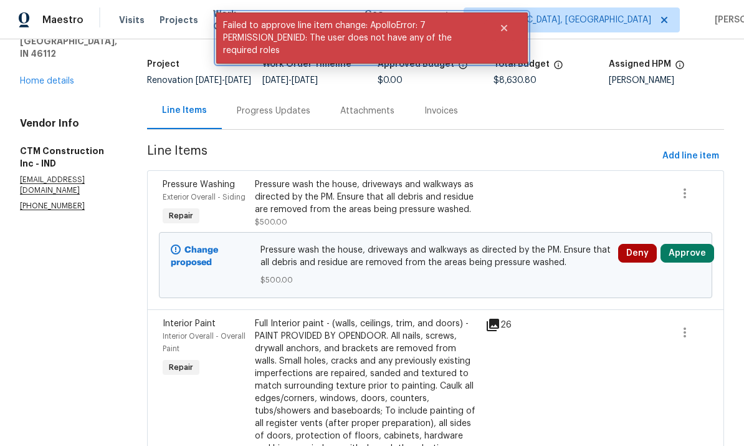
click at [502, 36] on button "Close" at bounding box center [504, 28] width 41 height 25
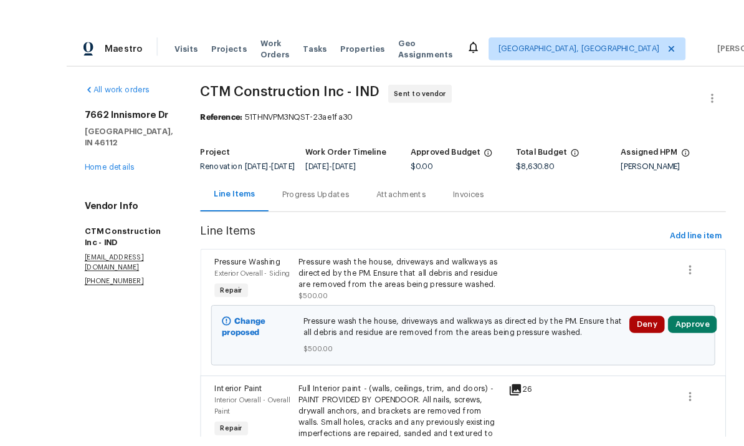
scroll to position [1, 0]
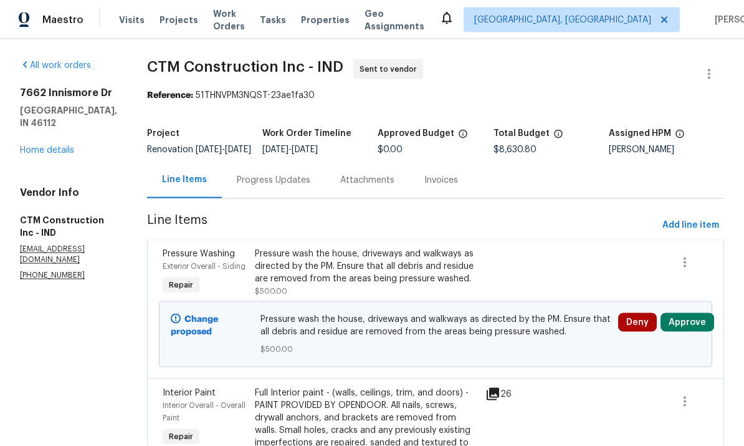
click at [688, 324] on button "Approve" at bounding box center [688, 322] width 54 height 19
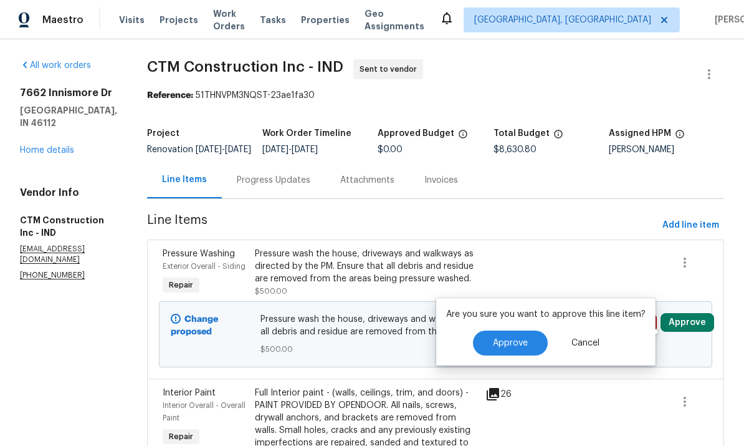
click at [510, 349] on button "Approve" at bounding box center [510, 342] width 75 height 25
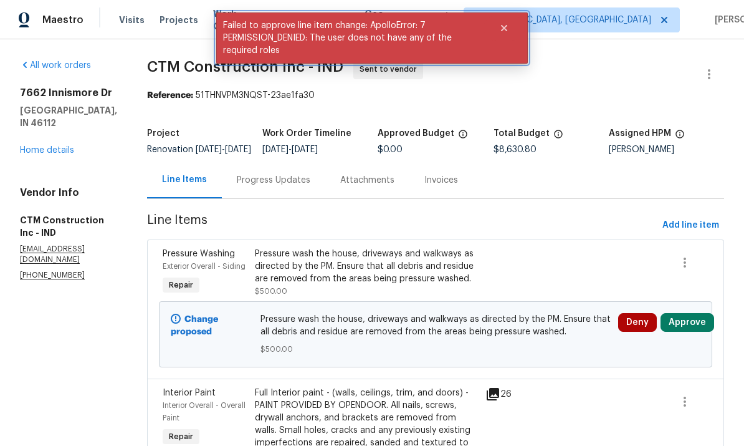
click at [508, 25] on icon "Close" at bounding box center [504, 28] width 10 height 10
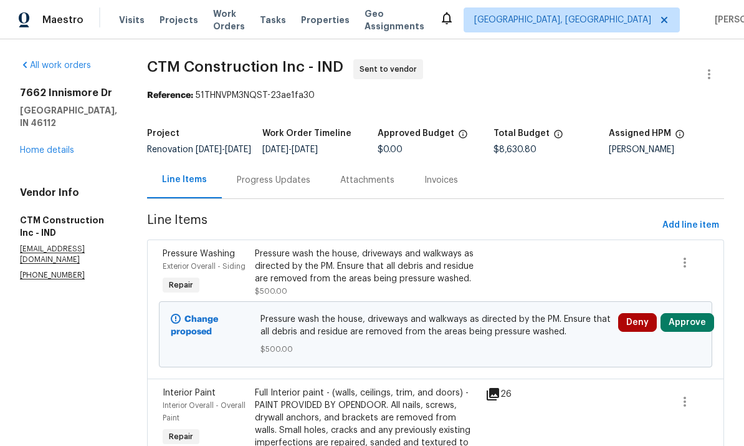
click at [72, 146] on link "Home details" at bounding box center [47, 150] width 54 height 9
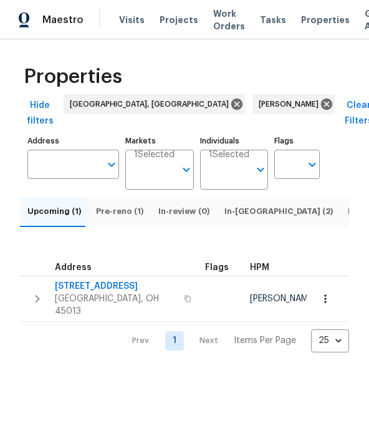
click at [240, 199] on button "In-[GEOGRAPHIC_DATA] (2)" at bounding box center [278, 212] width 123 height 30
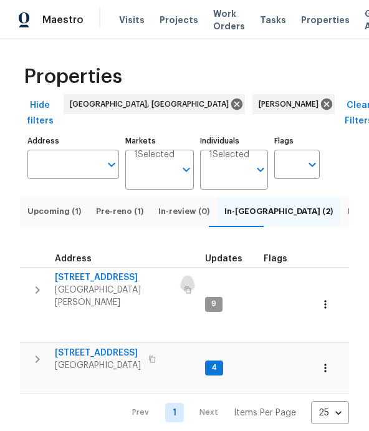
click at [184, 286] on icon "button" at bounding box center [187, 289] width 7 height 7
click at [97, 274] on span "6038 Glennsbury Ct" at bounding box center [116, 277] width 122 height 12
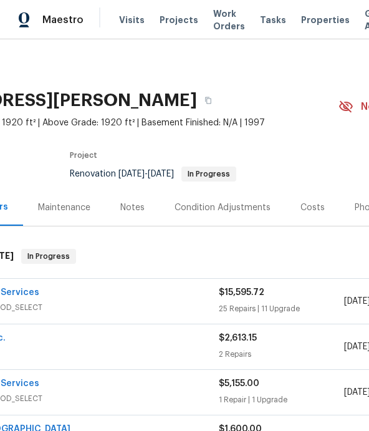
scroll to position [0, 113]
click at [220, 91] on button "button" at bounding box center [209, 100] width 22 height 22
click at [220, 105] on button "button" at bounding box center [209, 100] width 22 height 22
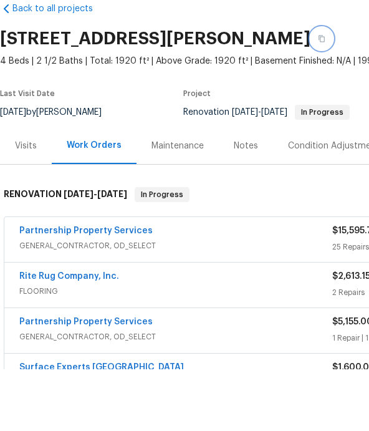
scroll to position [0, 0]
click at [140, 84] on section "6038 Glennsbury Ct, West Chester, OH 45069 4 Beds | 2 1/2 Baths | Total: 1920 f…" at bounding box center [352, 136] width 704 height 105
click at [62, 64] on link "Back to all projects" at bounding box center [60, 70] width 120 height 12
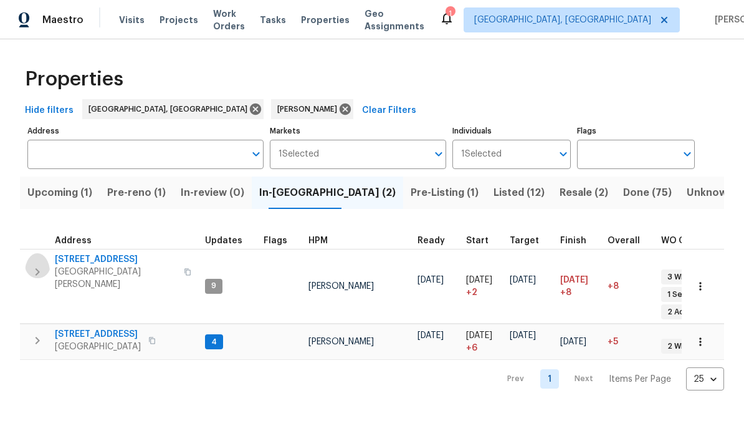
click at [42, 269] on icon "button" at bounding box center [37, 271] width 15 height 15
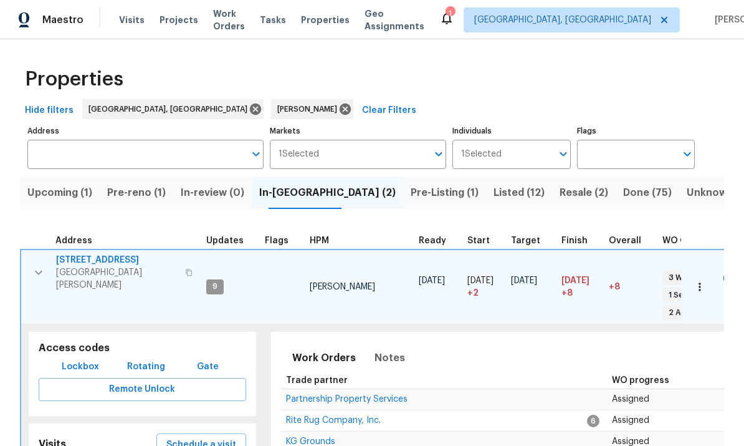
click at [75, 359] on span "Lockbox" at bounding box center [80, 367] width 37 height 16
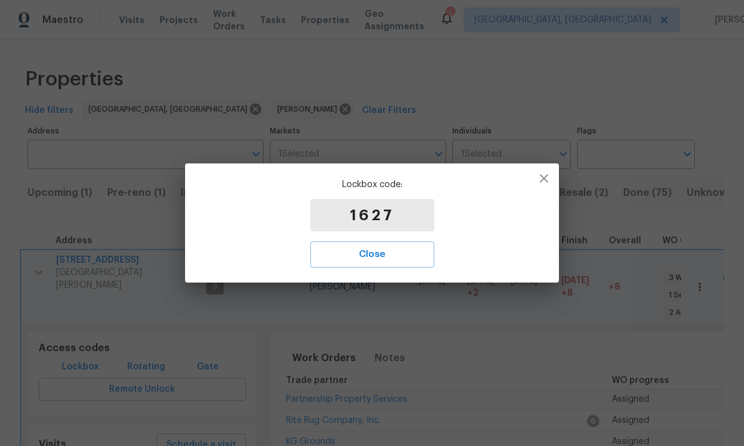
click at [401, 199] on p "1627" at bounding box center [372, 215] width 124 height 32
click at [395, 219] on p "1627" at bounding box center [372, 215] width 124 height 32
click at [394, 219] on p "1627" at bounding box center [372, 215] width 124 height 32
click at [383, 211] on p "1627" at bounding box center [372, 215] width 124 height 32
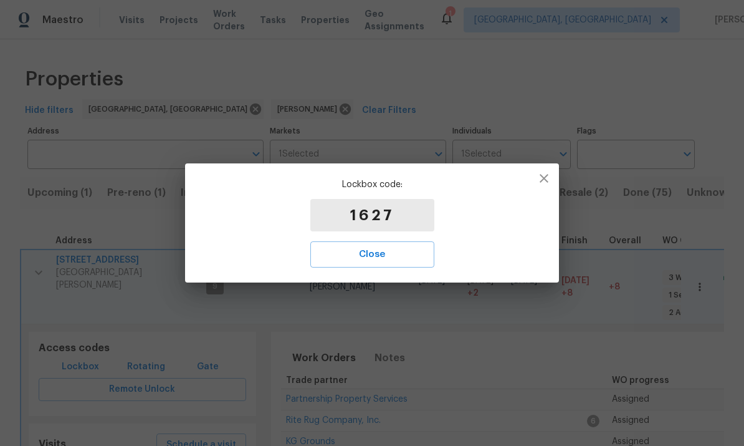
click at [382, 211] on p "1627" at bounding box center [372, 215] width 124 height 32
click at [393, 205] on p "1627" at bounding box center [372, 215] width 124 height 32
click at [380, 205] on p "1627" at bounding box center [372, 215] width 124 height 32
click at [388, 221] on p "1627" at bounding box center [372, 215] width 124 height 32
click at [381, 214] on p "1627" at bounding box center [372, 215] width 124 height 32
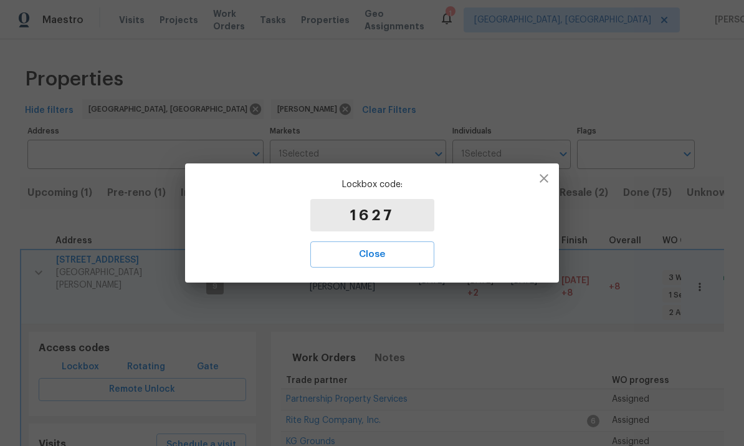
click at [381, 214] on p "1627" at bounding box center [372, 215] width 124 height 32
click at [381, 218] on p "1627" at bounding box center [372, 215] width 124 height 32
click at [388, 214] on p "1627" at bounding box center [372, 215] width 124 height 32
copy p "1627"
